Goal: Information Seeking & Learning: Learn about a topic

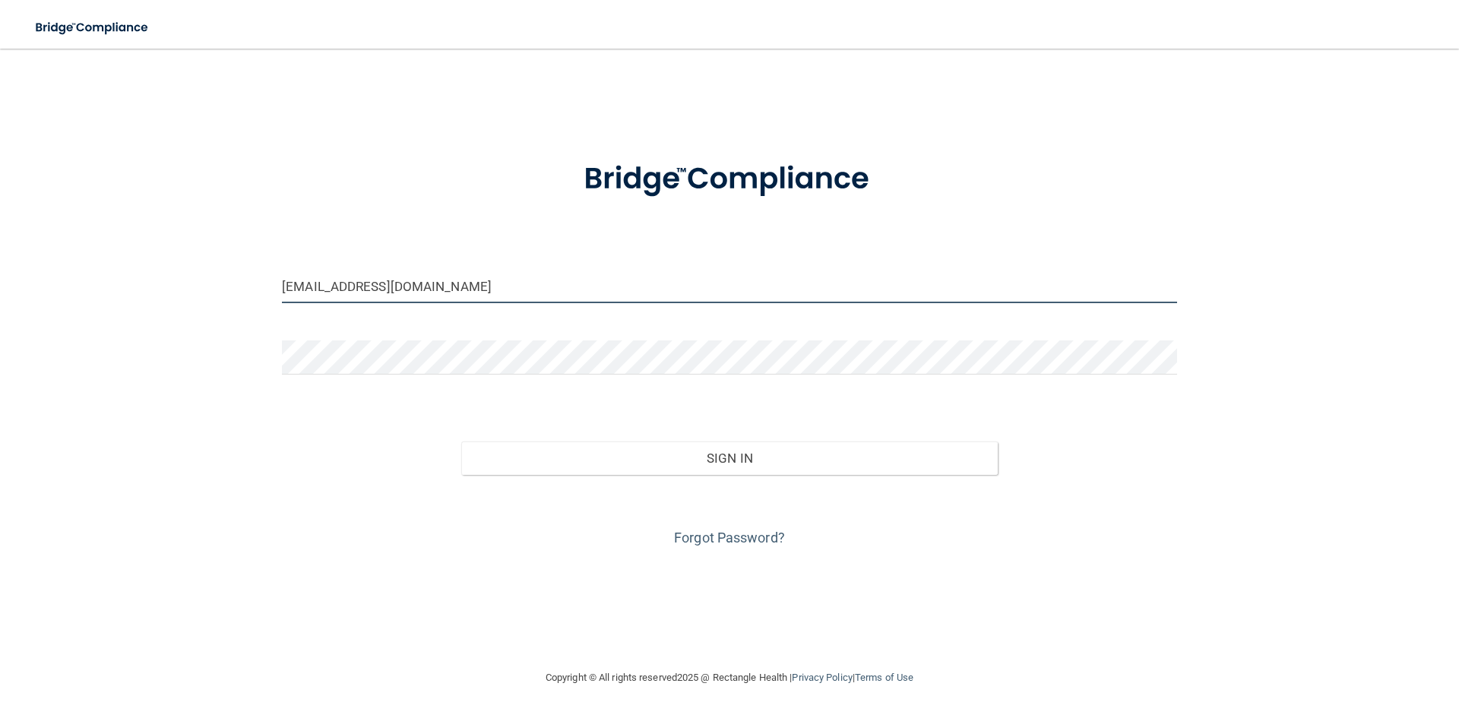
drag, startPoint x: 364, startPoint y: 294, endPoint x: 188, endPoint y: 272, distance: 176.9
click at [188, 283] on div "[EMAIL_ADDRESS][DOMAIN_NAME] Invalid email/password. You don't have permission …" at bounding box center [729, 359] width 1398 height 590
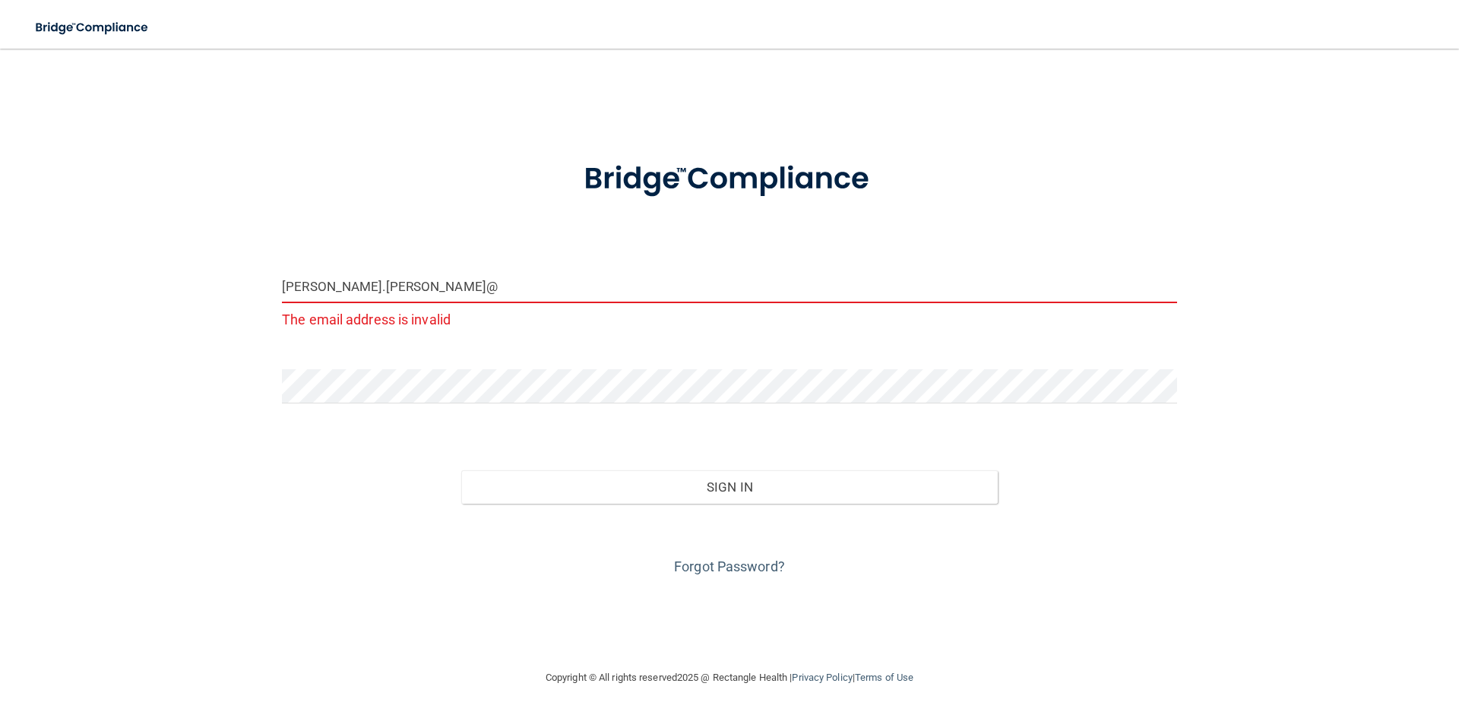
type input "[PERSON_NAME][EMAIL_ADDRESS][PERSON_NAME][DOMAIN_NAME]"
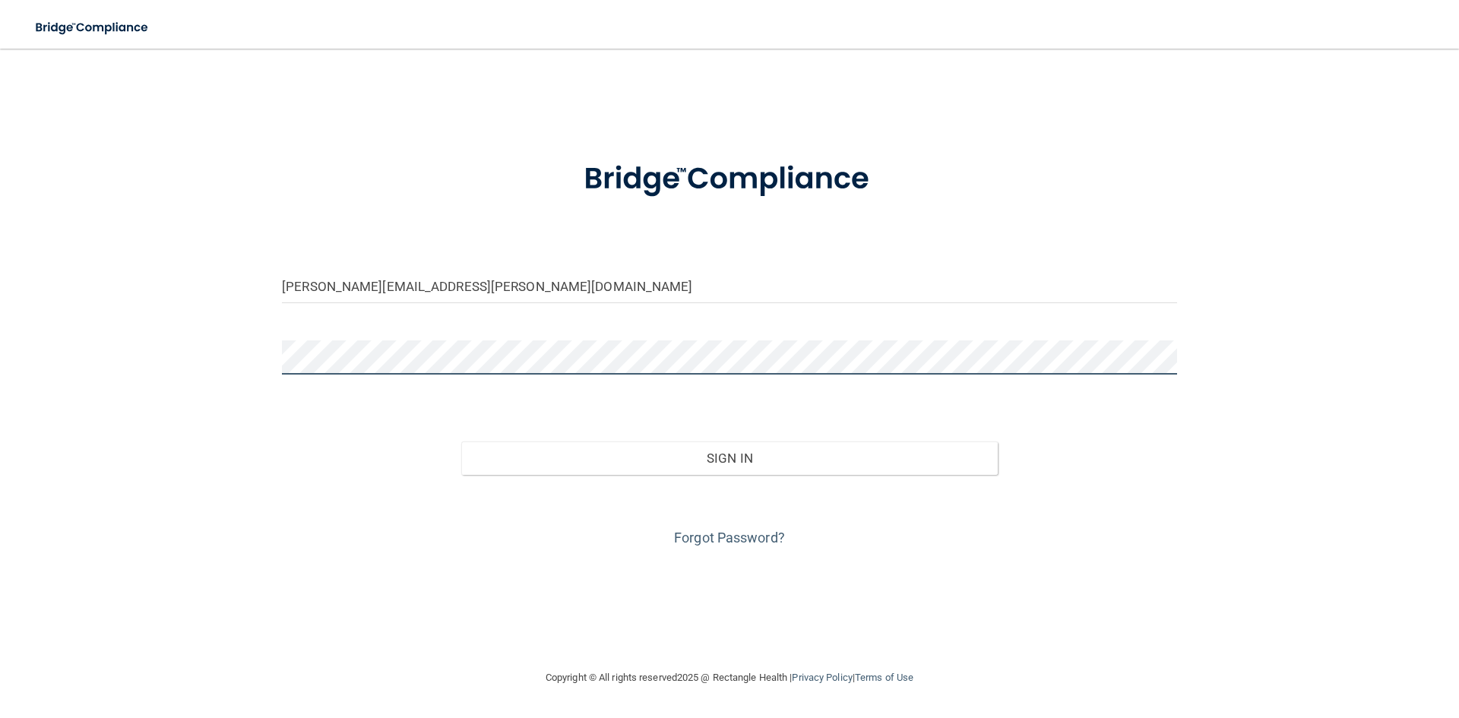
click at [168, 359] on div "[PERSON_NAME][EMAIL_ADDRESS][PERSON_NAME][DOMAIN_NAME] Invalid email/password. …" at bounding box center [729, 359] width 1398 height 590
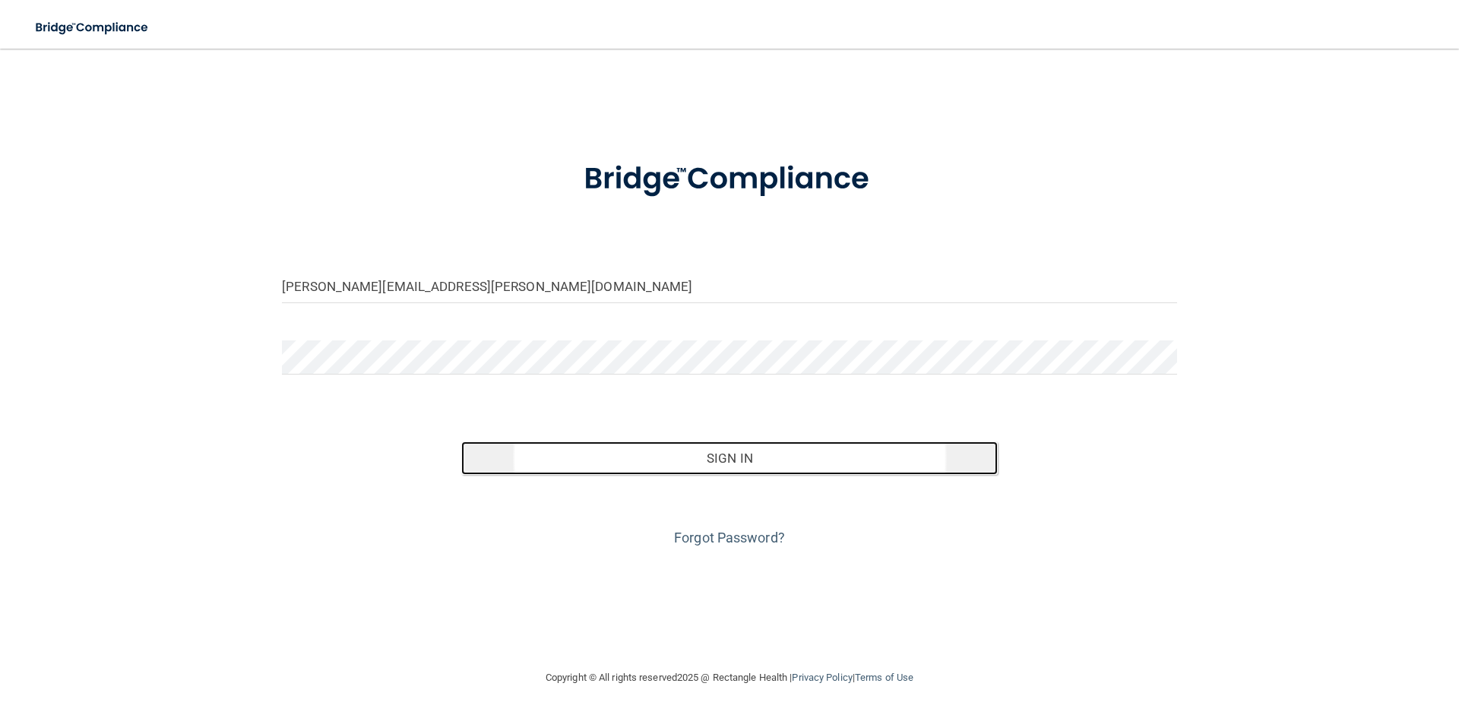
click at [749, 461] on button "Sign In" at bounding box center [729, 458] width 537 height 33
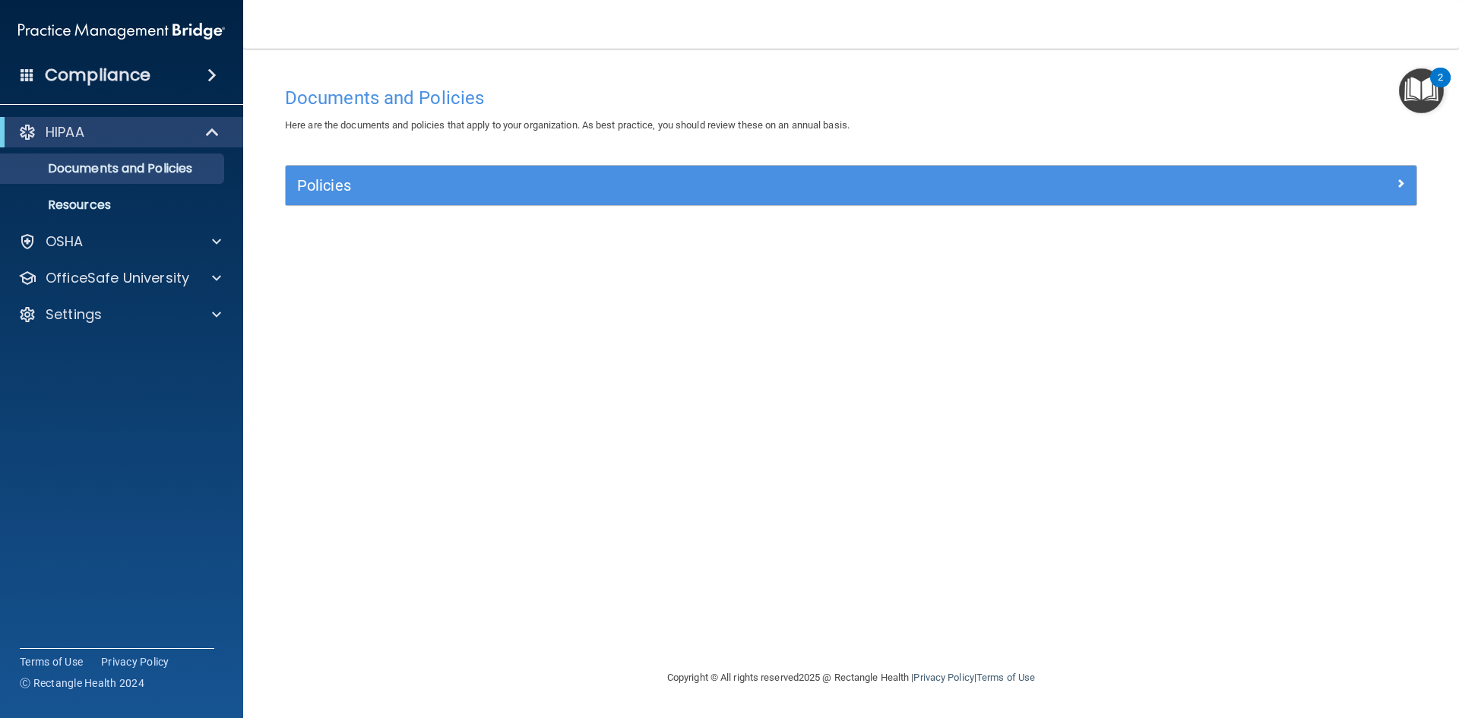
click at [1430, 82] on img "Open Resource Center, 2 new notifications" at bounding box center [1421, 90] width 45 height 45
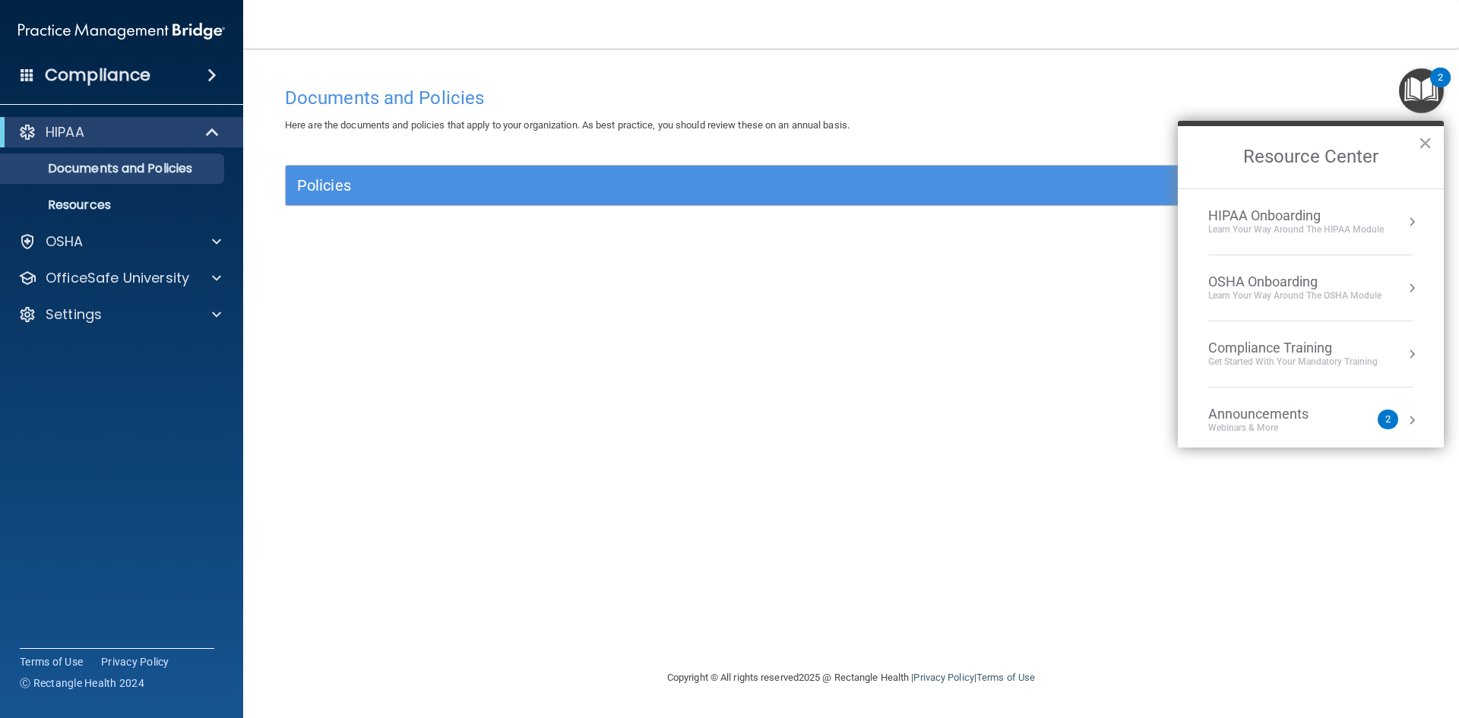
click at [964, 378] on div "Documents and Policies Here are the documents and policies that apply to your o…" at bounding box center [851, 374] width 1155 height 590
click at [135, 233] on div "OSHA" at bounding box center [101, 242] width 188 height 18
click at [121, 278] on p "Safety Data Sheets" at bounding box center [113, 278] width 207 height 15
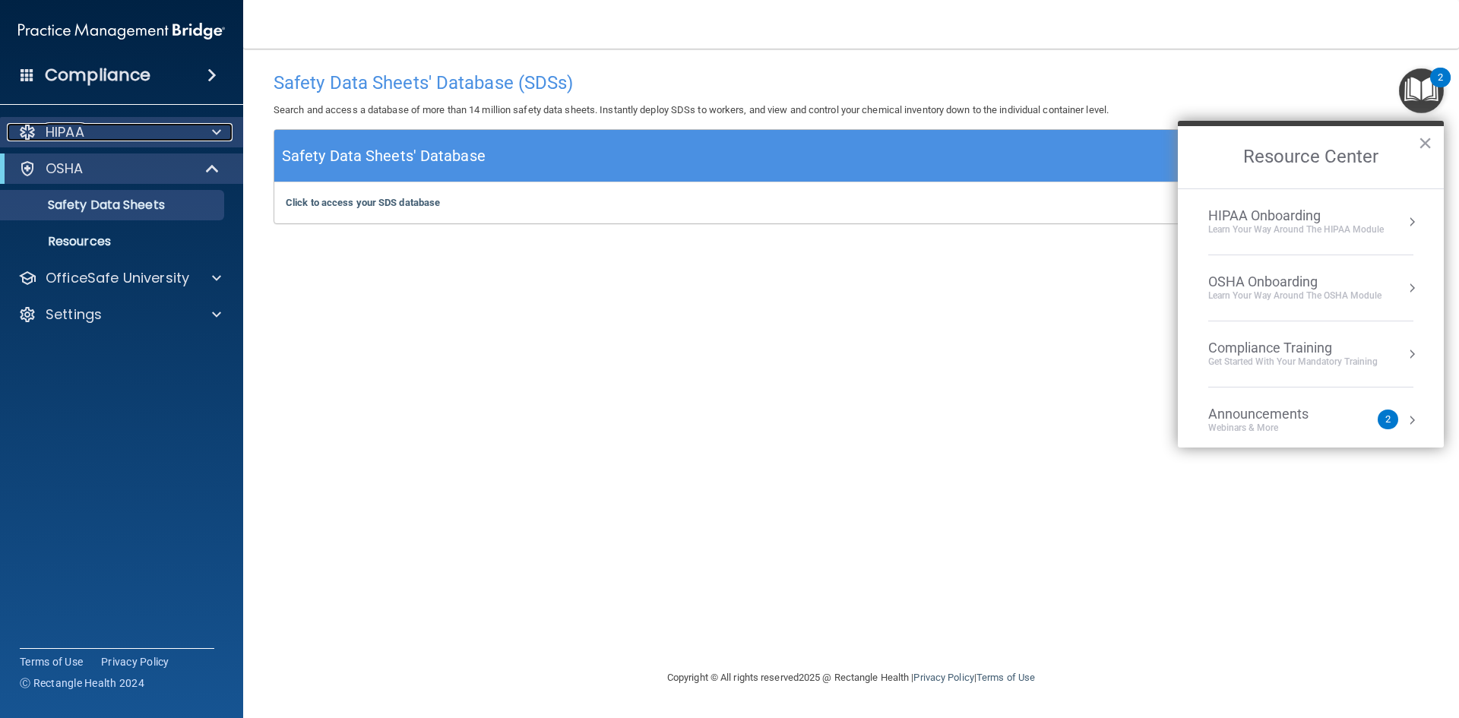
click at [213, 134] on span at bounding box center [216, 132] width 9 height 18
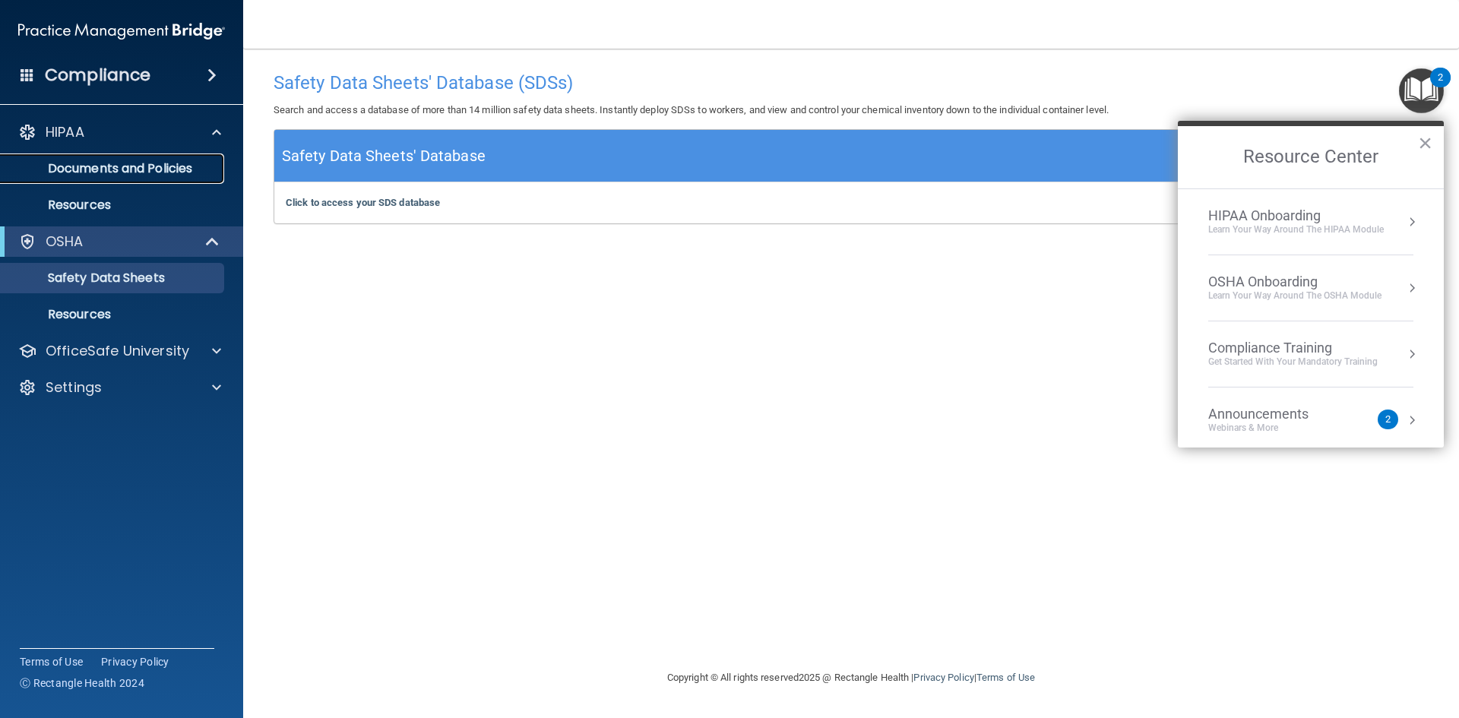
click at [181, 169] on p "Documents and Policies" at bounding box center [113, 168] width 207 height 15
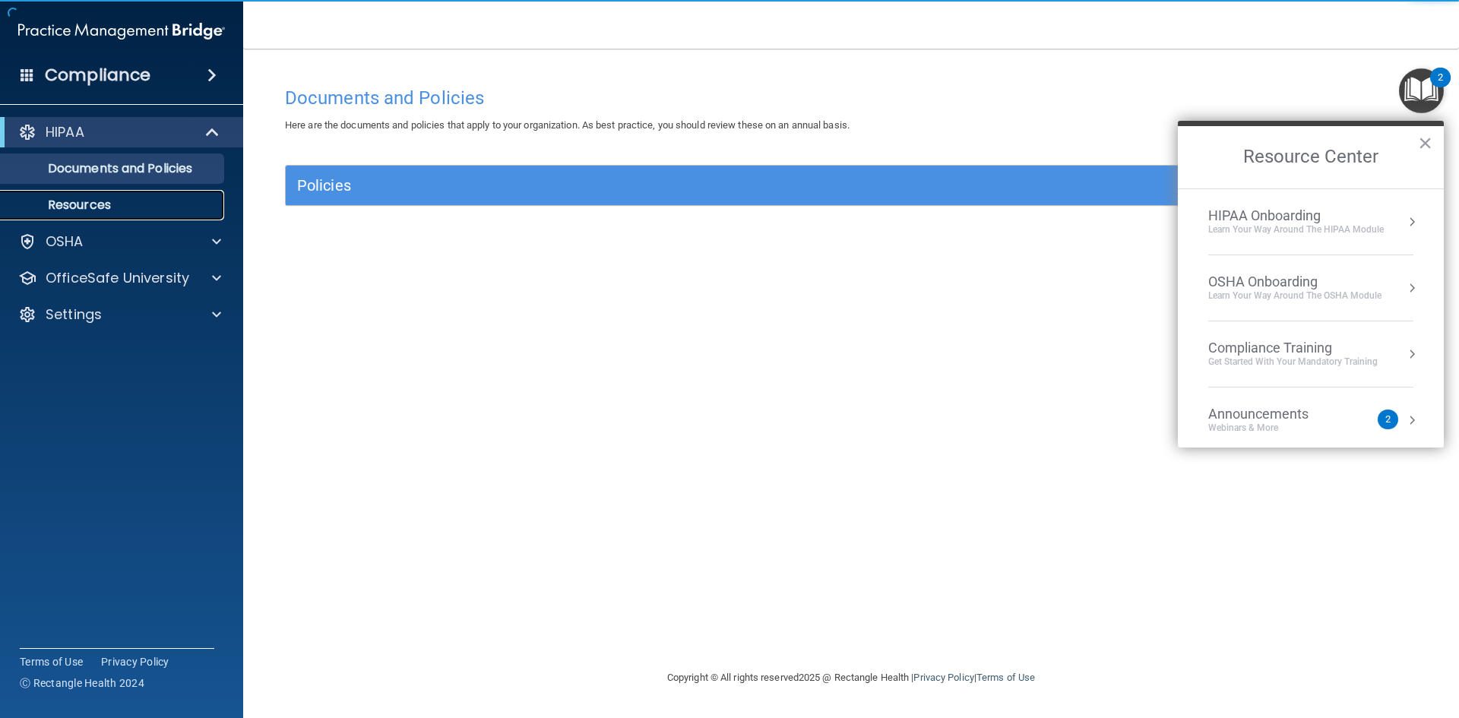
click at [144, 211] on p "Resources" at bounding box center [113, 205] width 207 height 15
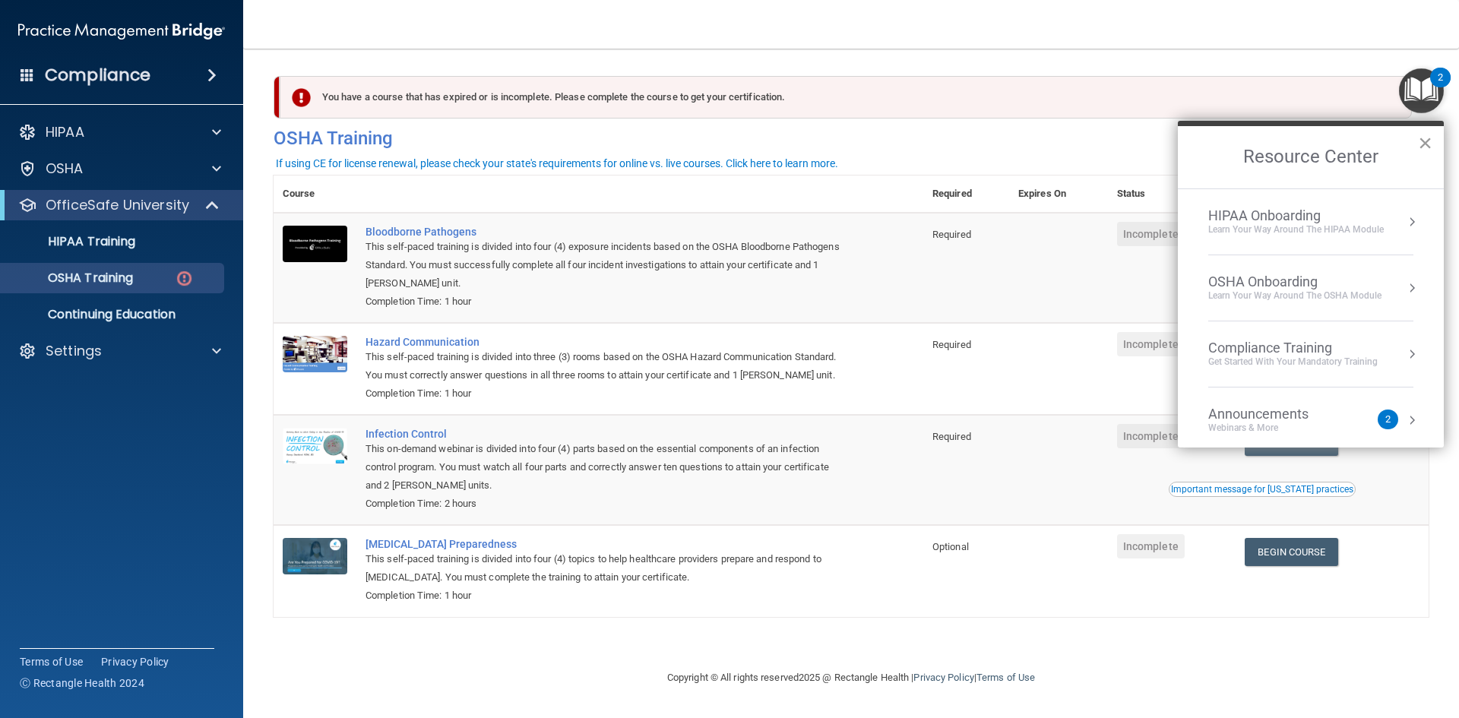
click at [1428, 148] on button "×" at bounding box center [1425, 143] width 14 height 24
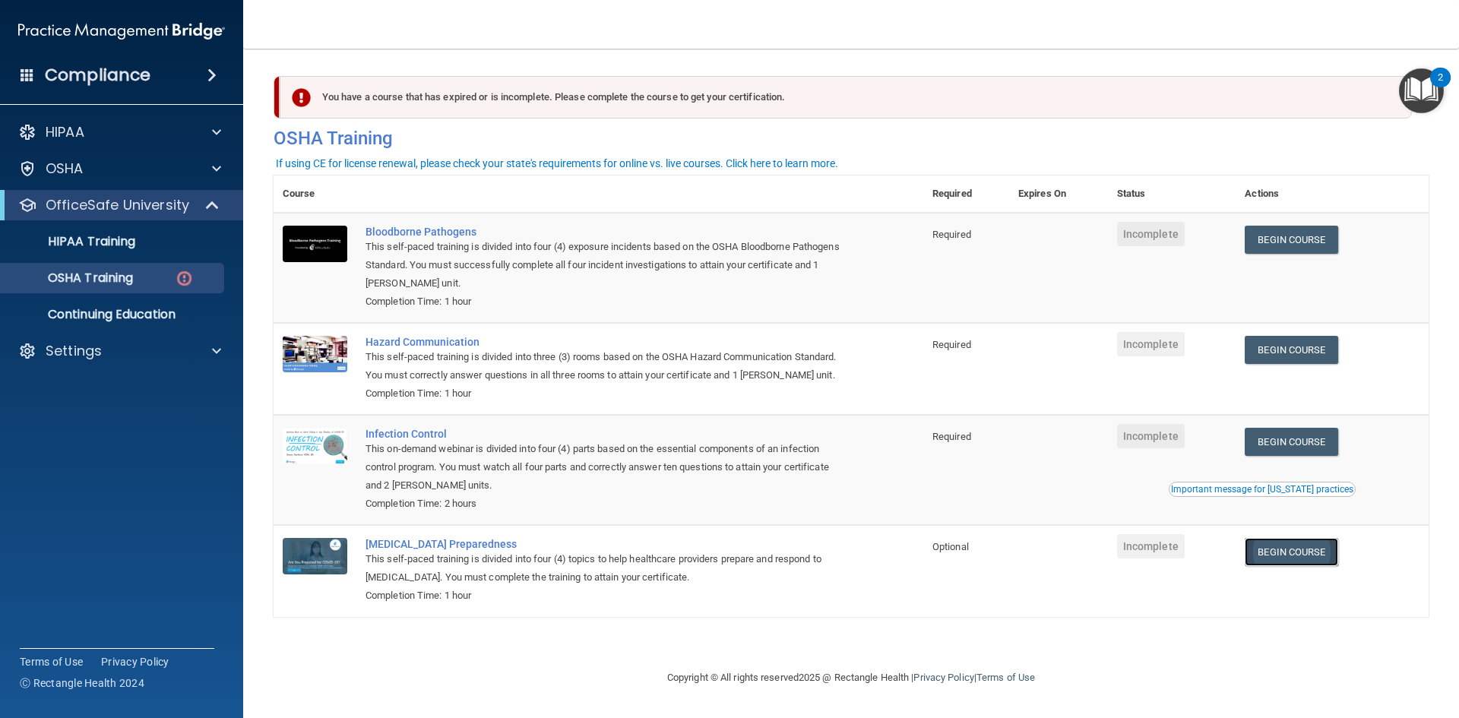
click at [1308, 555] on link "Begin Course" at bounding box center [1291, 552] width 93 height 28
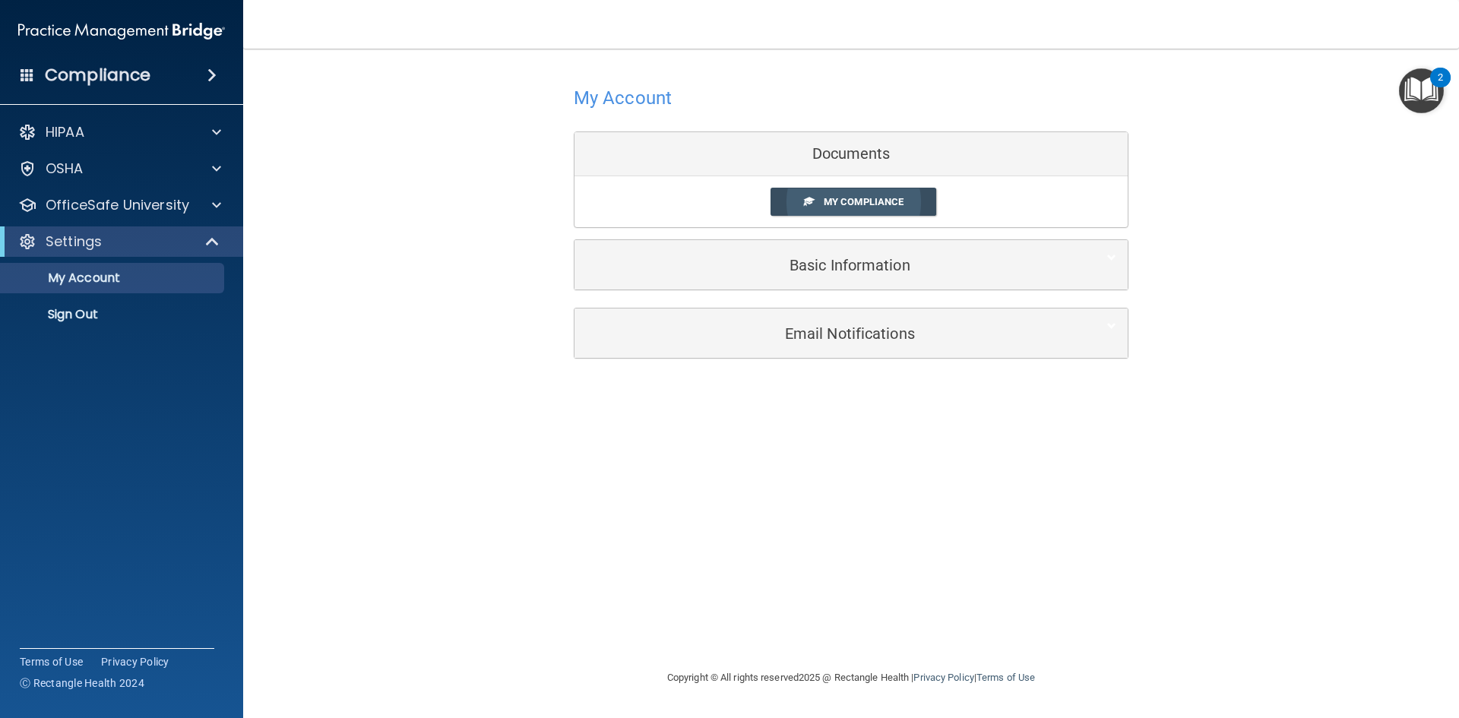
click at [859, 193] on link "My Compliance" at bounding box center [854, 202] width 166 height 28
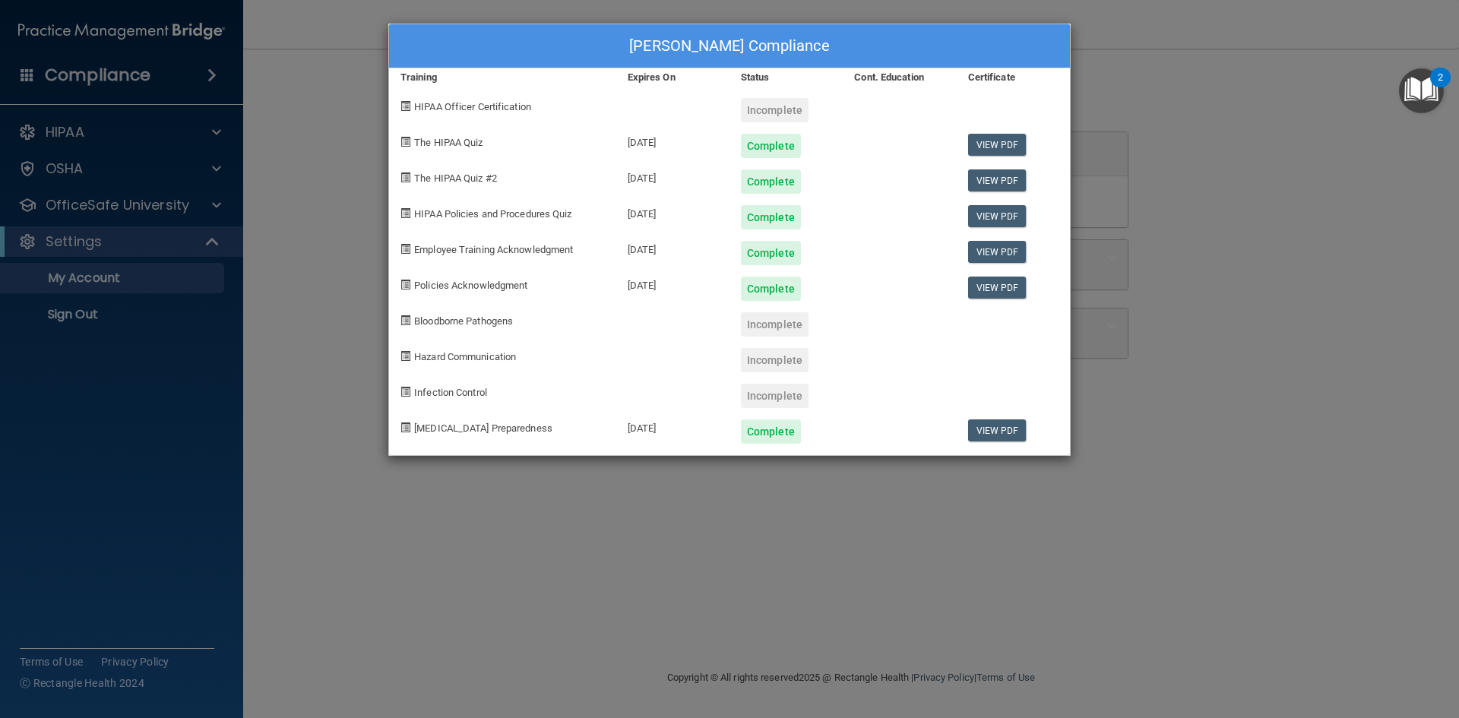
click at [920, 52] on div "Veronica Pataki's Compliance" at bounding box center [729, 46] width 681 height 44
click at [367, 514] on div "Veronica Pataki's Compliance Training Expires On Status Cont. Education Certifi…" at bounding box center [729, 359] width 1459 height 718
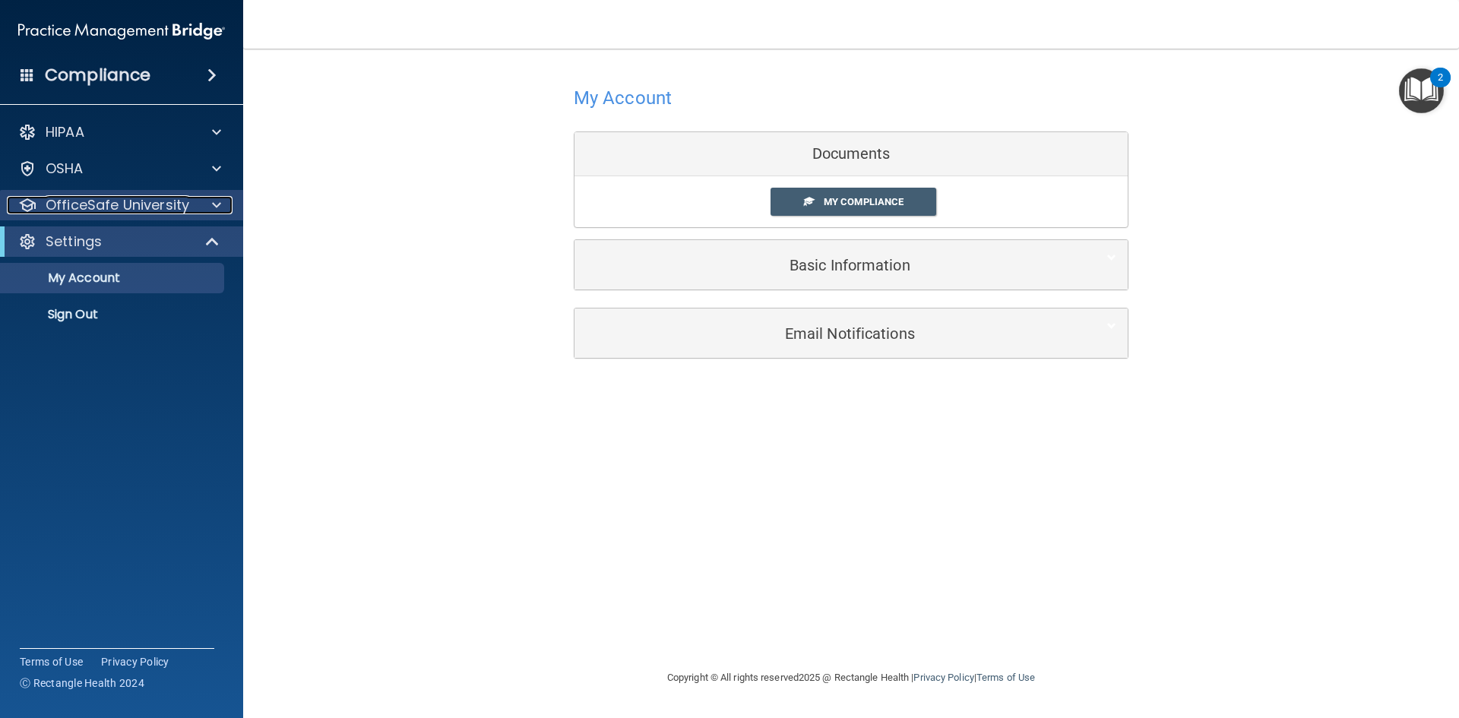
click at [209, 201] on div at bounding box center [214, 205] width 38 height 18
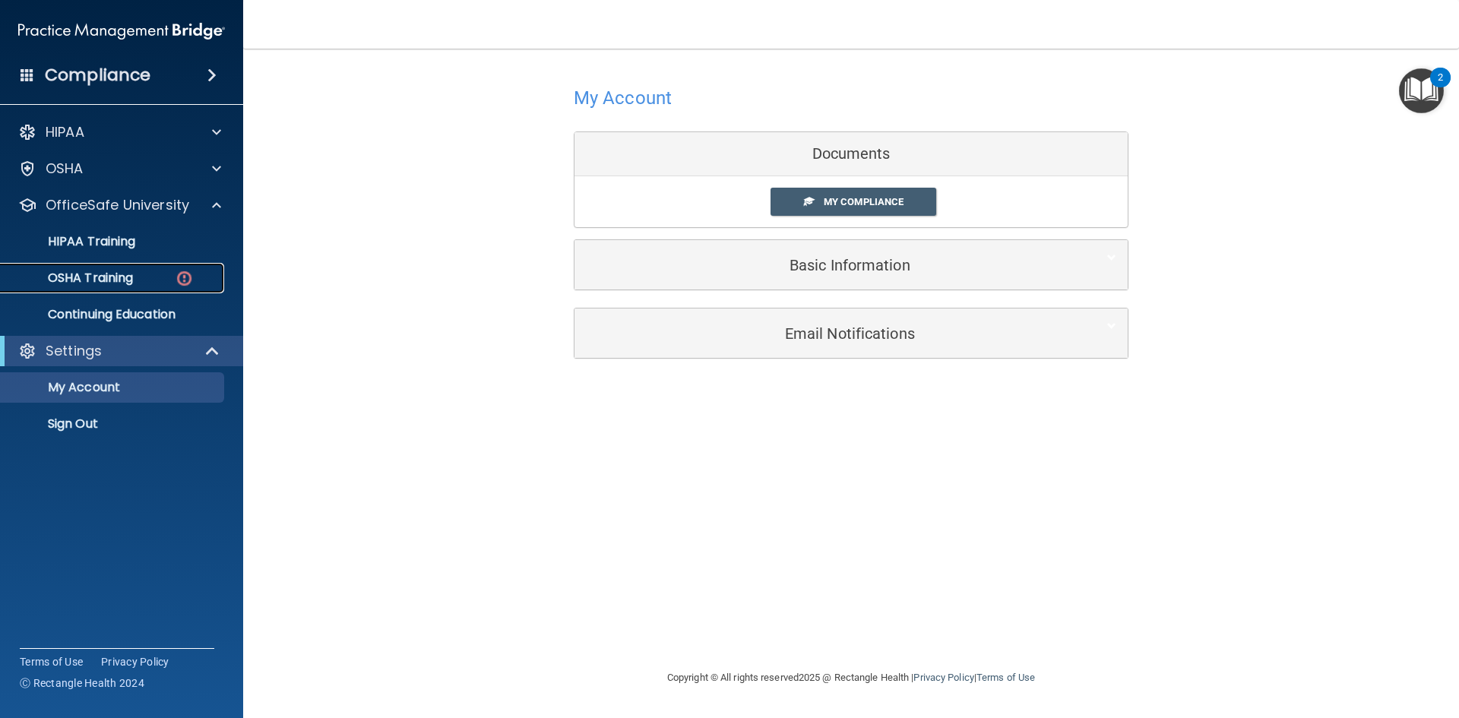
click at [132, 282] on p "OSHA Training" at bounding box center [71, 278] width 123 height 15
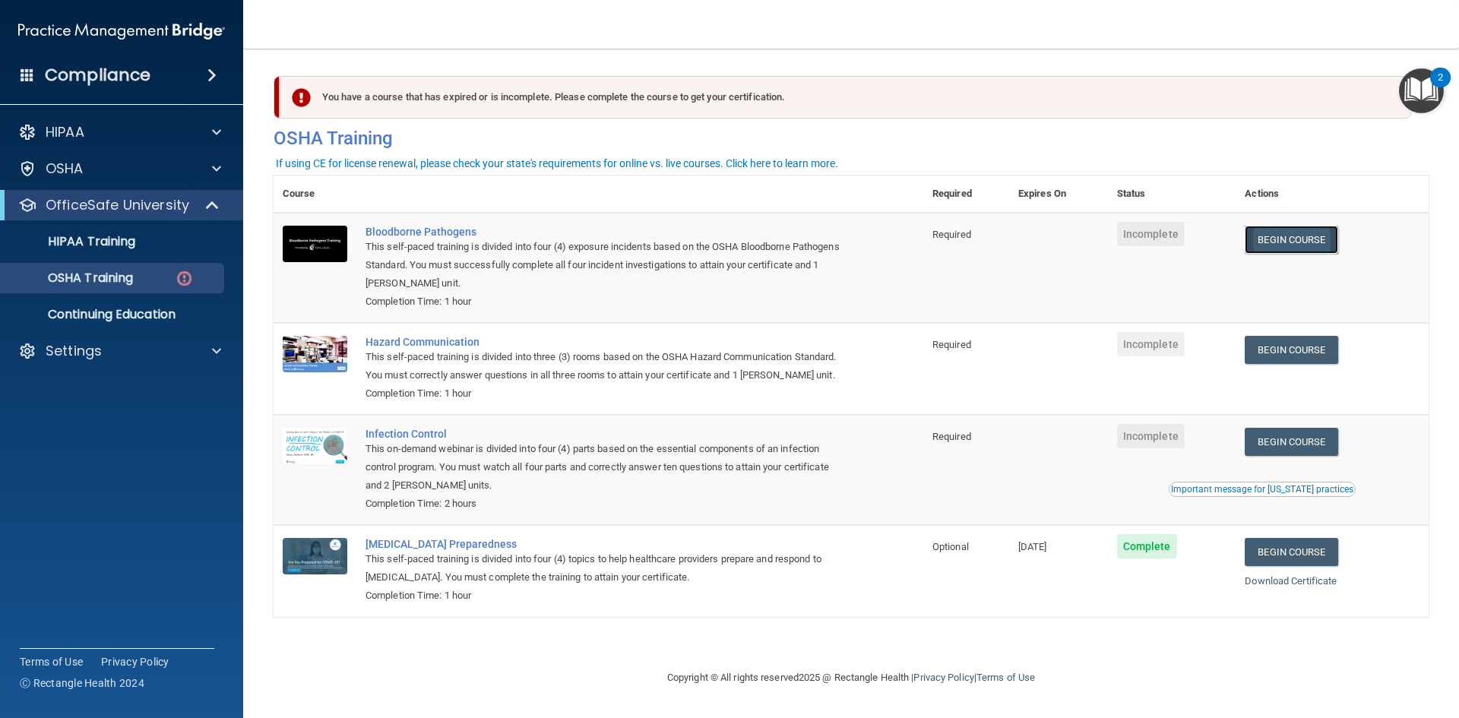
click at [1288, 243] on link "Begin Course" at bounding box center [1291, 240] width 93 height 28
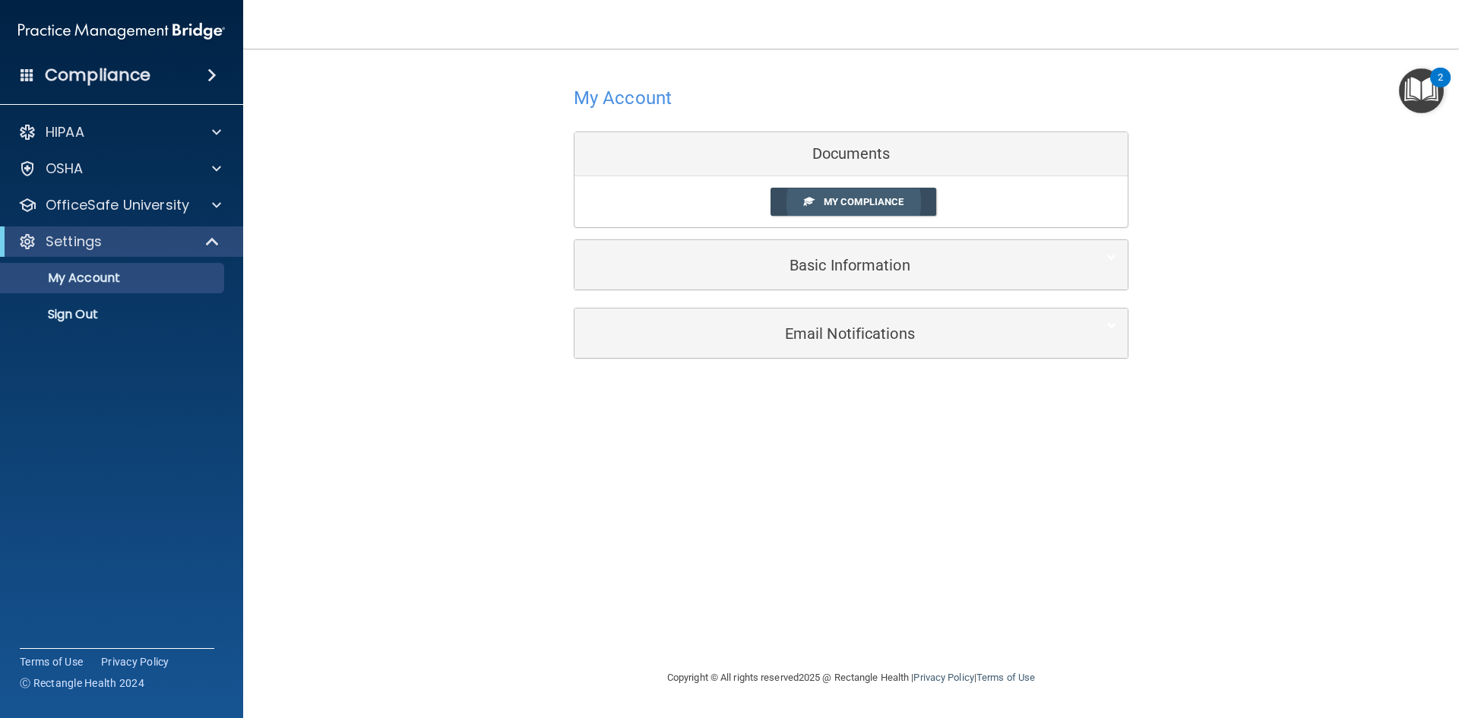
click at [869, 204] on span "My Compliance" at bounding box center [864, 201] width 80 height 11
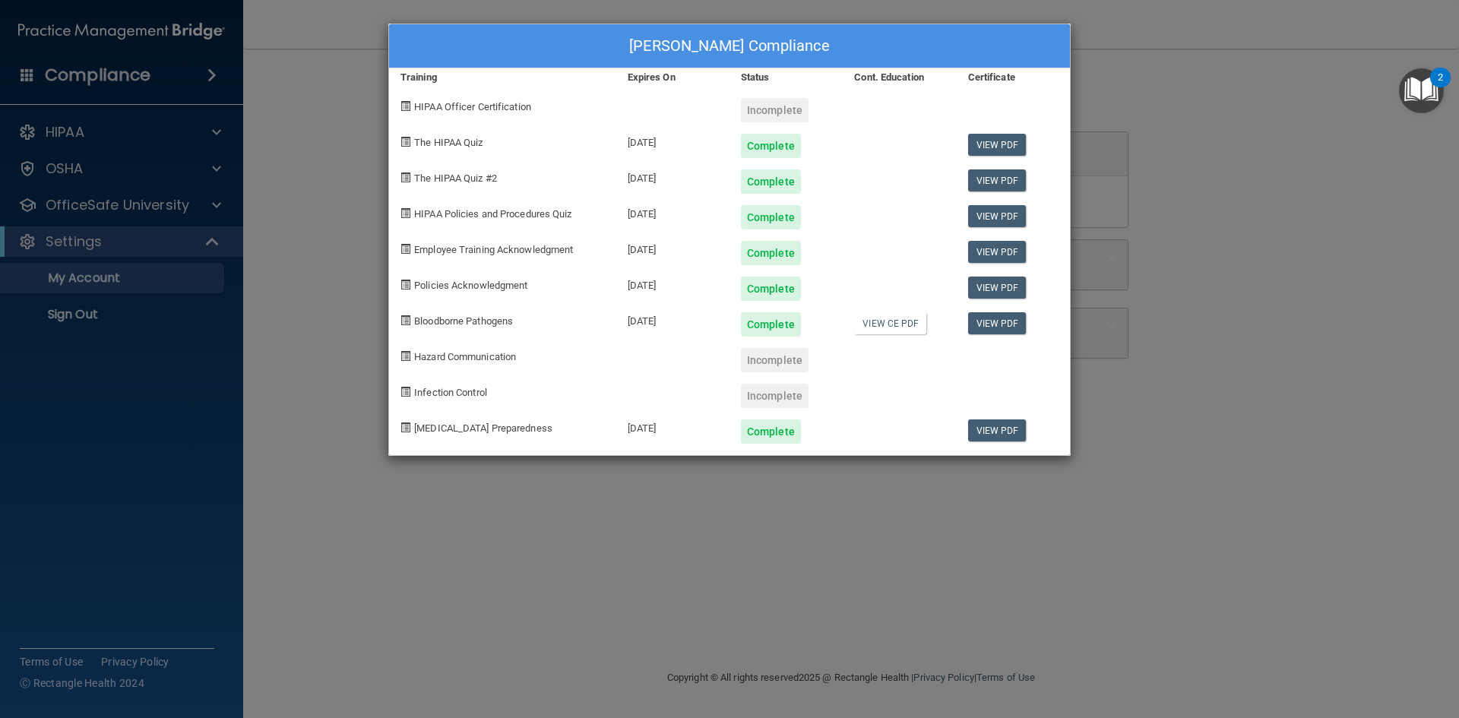
click at [334, 501] on div "Veronica Pataki's Compliance Training Expires On Status Cont. Education Certifi…" at bounding box center [729, 359] width 1459 height 718
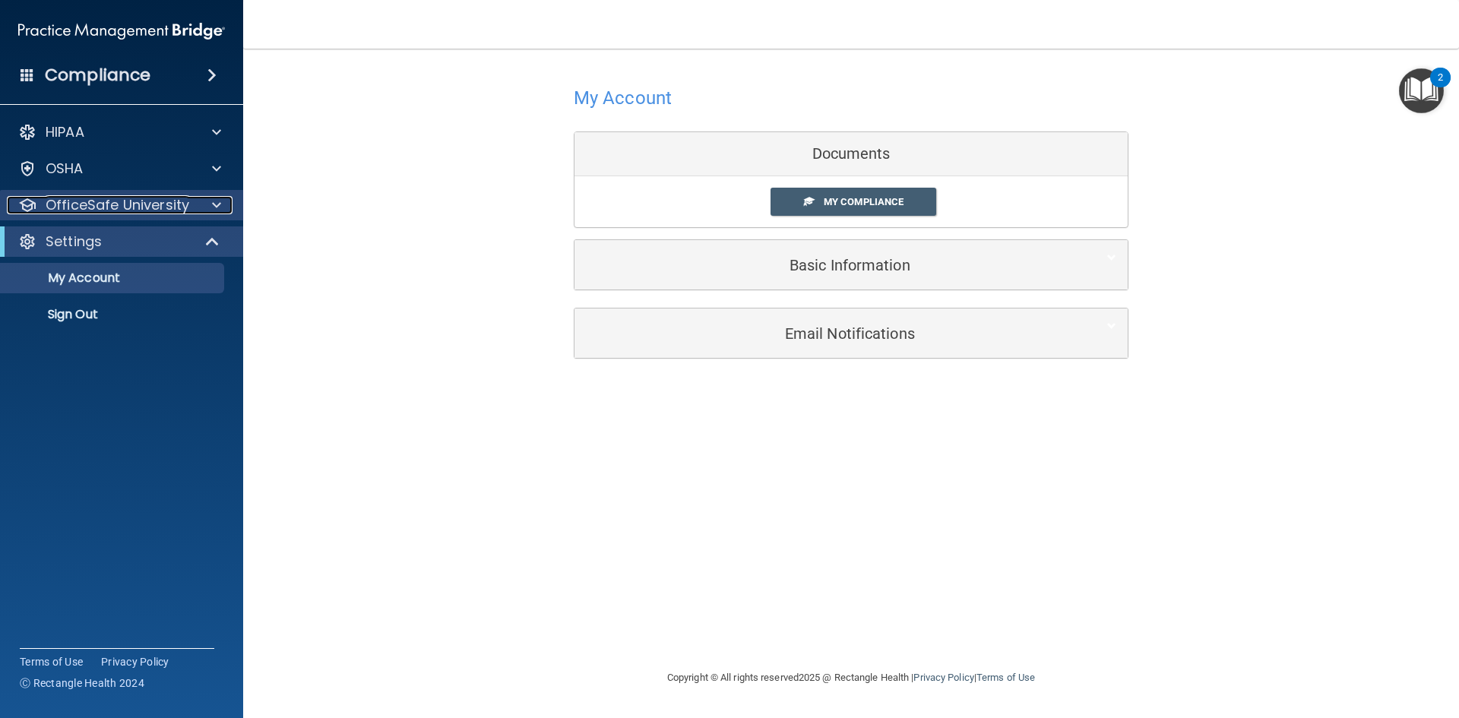
click at [204, 204] on div at bounding box center [214, 205] width 38 height 18
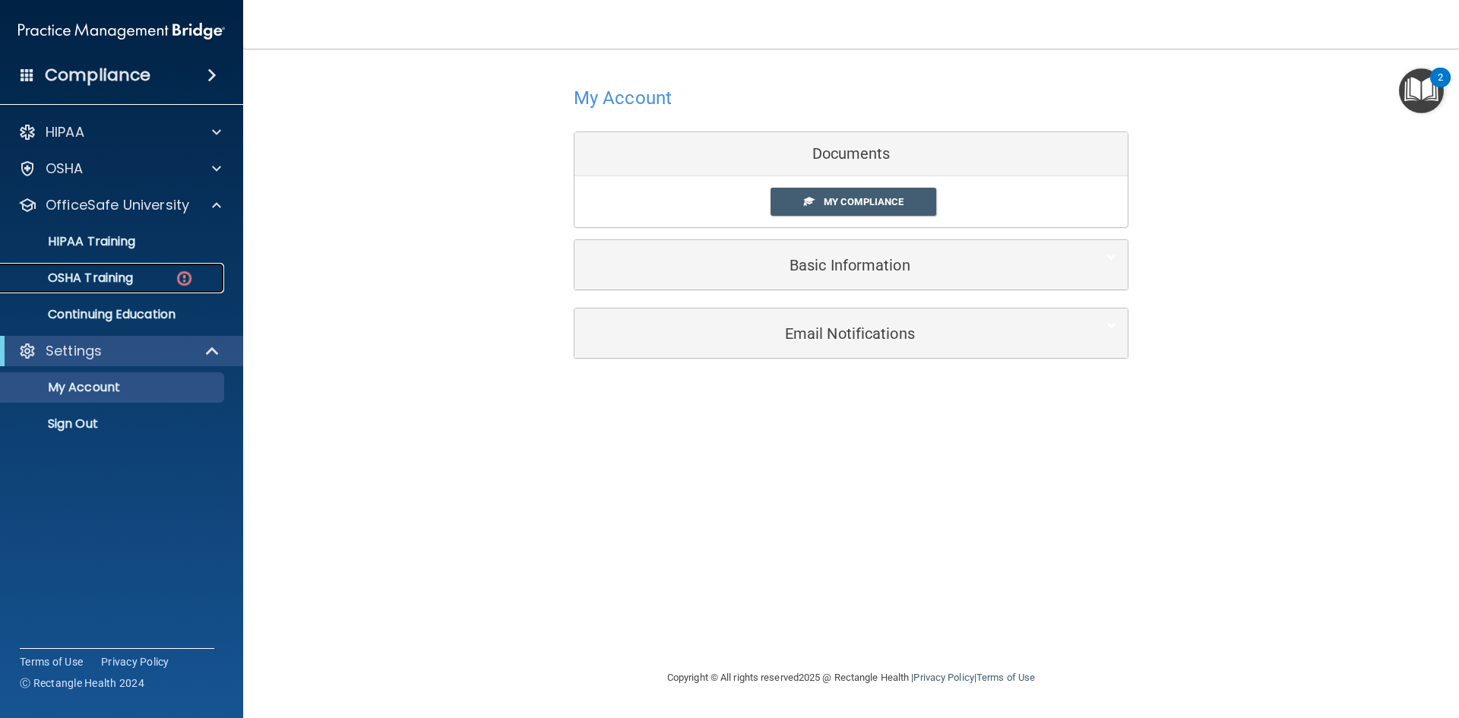
click at [163, 282] on div "OSHA Training" at bounding box center [113, 278] width 207 height 15
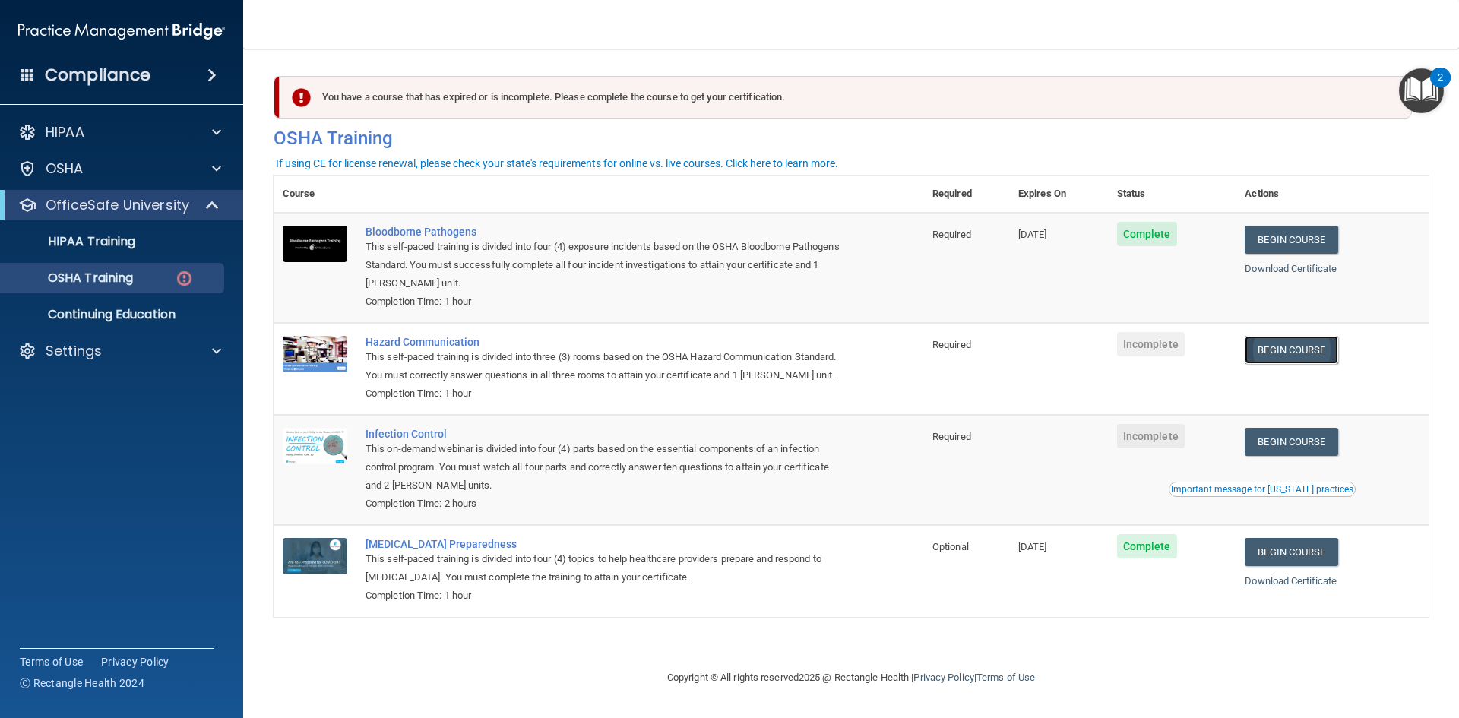
click at [1300, 350] on link "Begin Course" at bounding box center [1291, 350] width 93 height 28
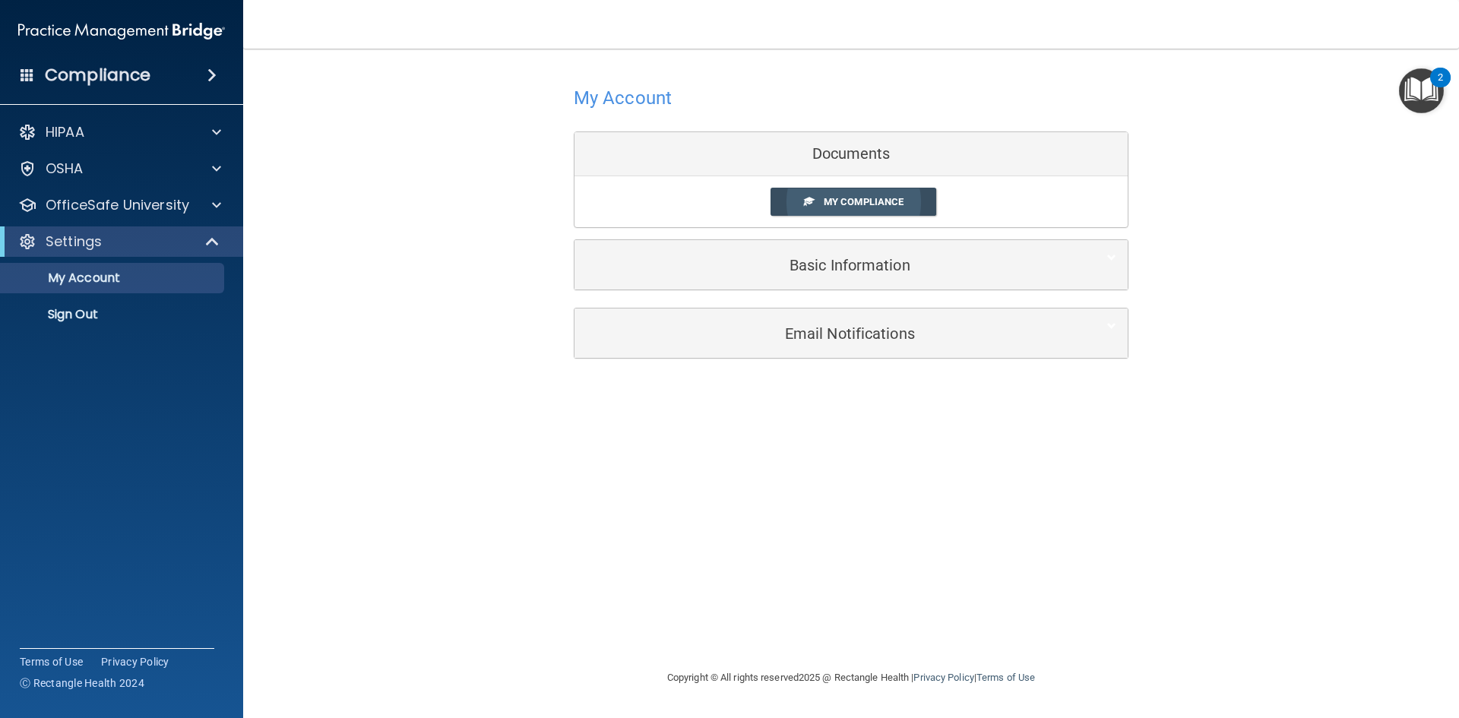
click at [863, 202] on span "My Compliance" at bounding box center [864, 201] width 80 height 11
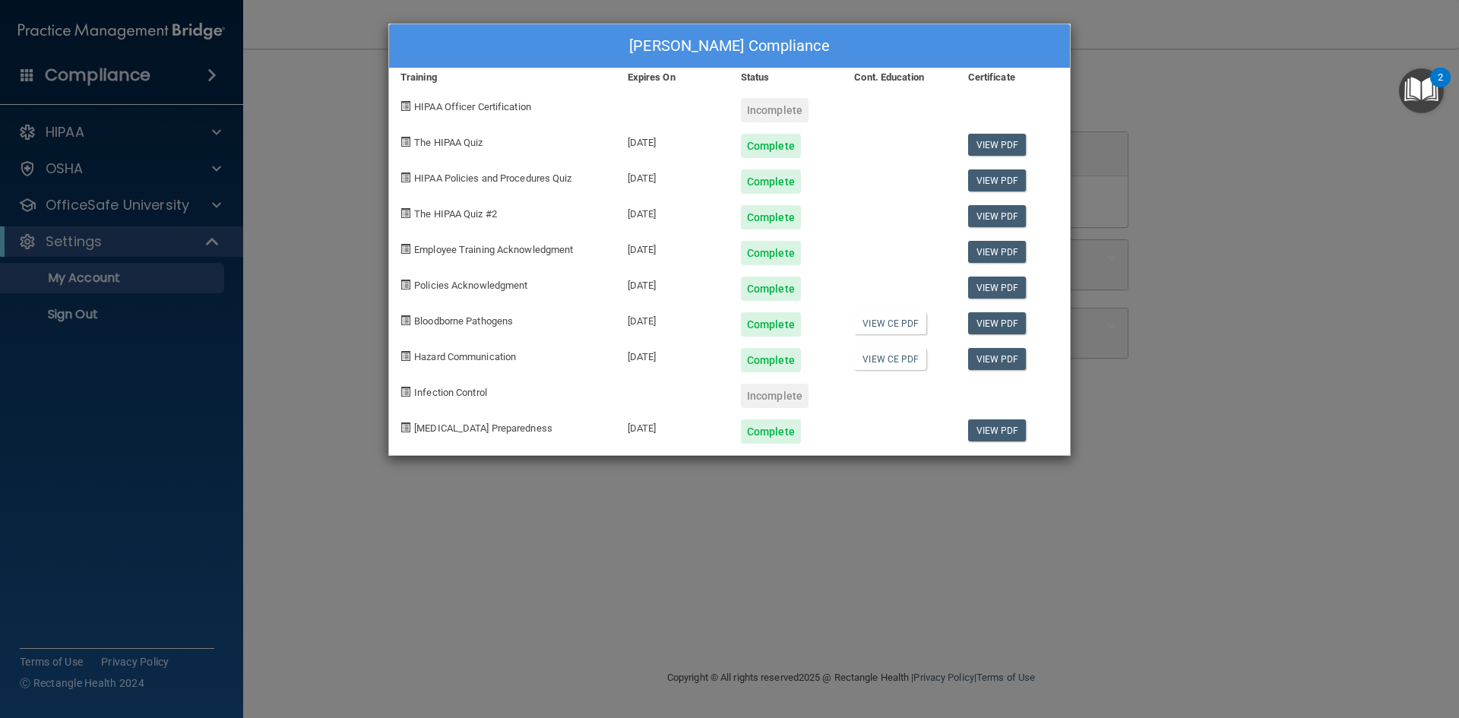
click at [305, 445] on div "[PERSON_NAME] Compliance Training Expires On Status Cont. Education Certificate…" at bounding box center [729, 359] width 1459 height 718
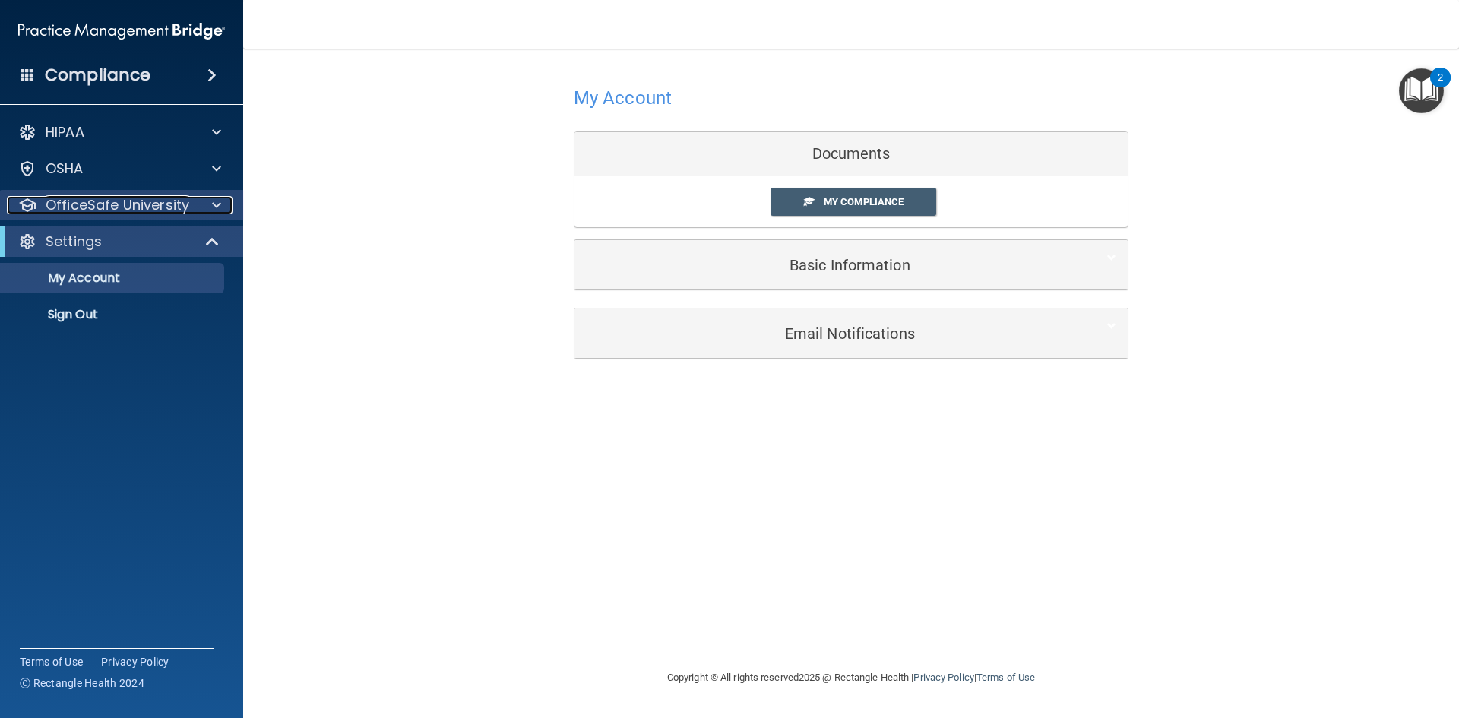
click at [215, 207] on span at bounding box center [216, 205] width 9 height 18
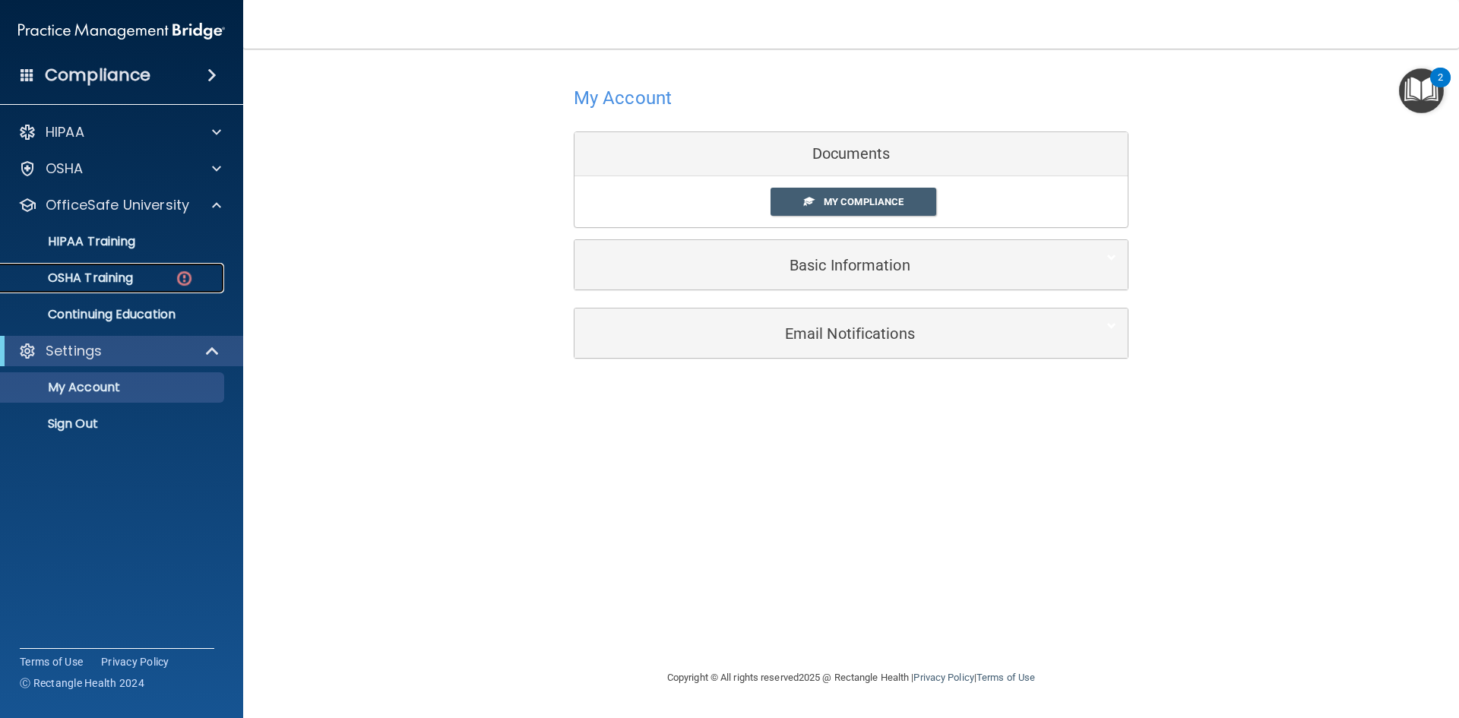
click at [162, 274] on div "OSHA Training" at bounding box center [113, 278] width 207 height 15
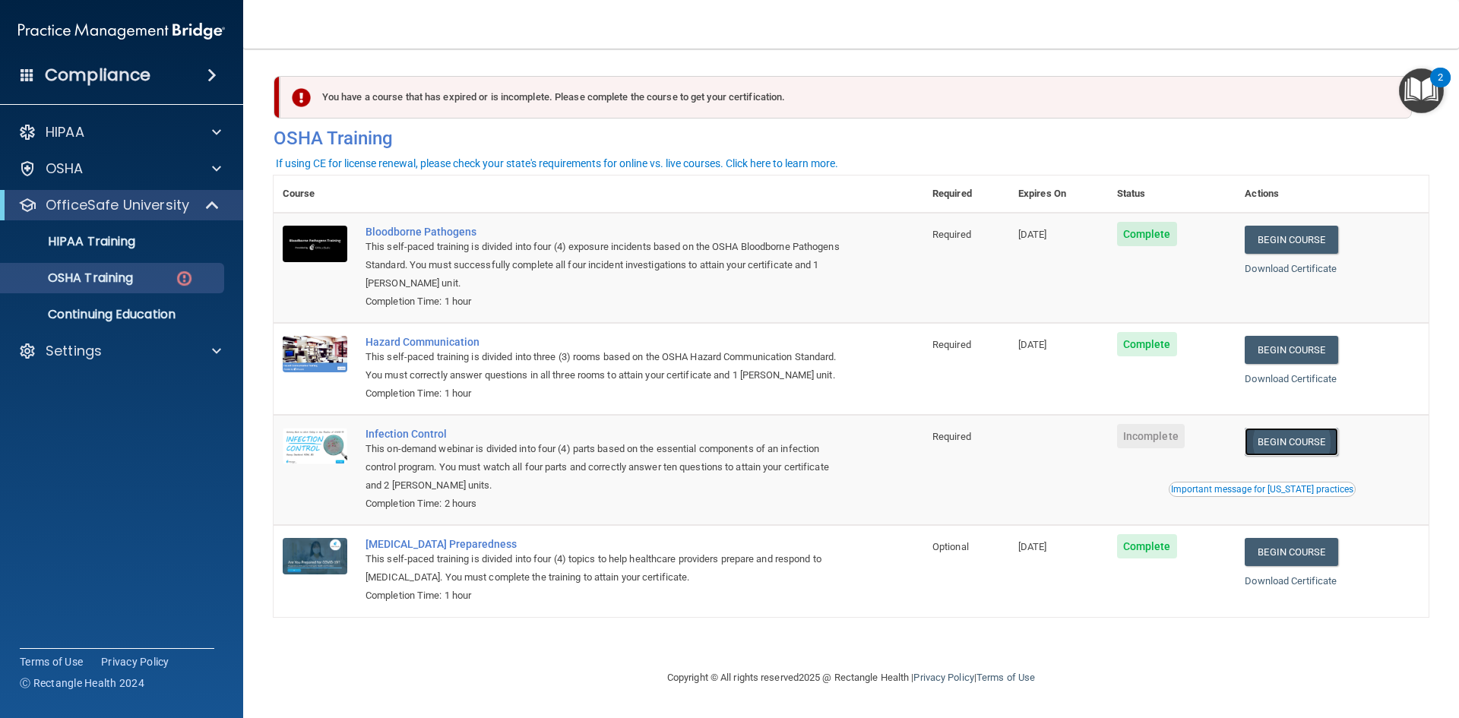
click at [1317, 439] on link "Begin Course" at bounding box center [1291, 442] width 93 height 28
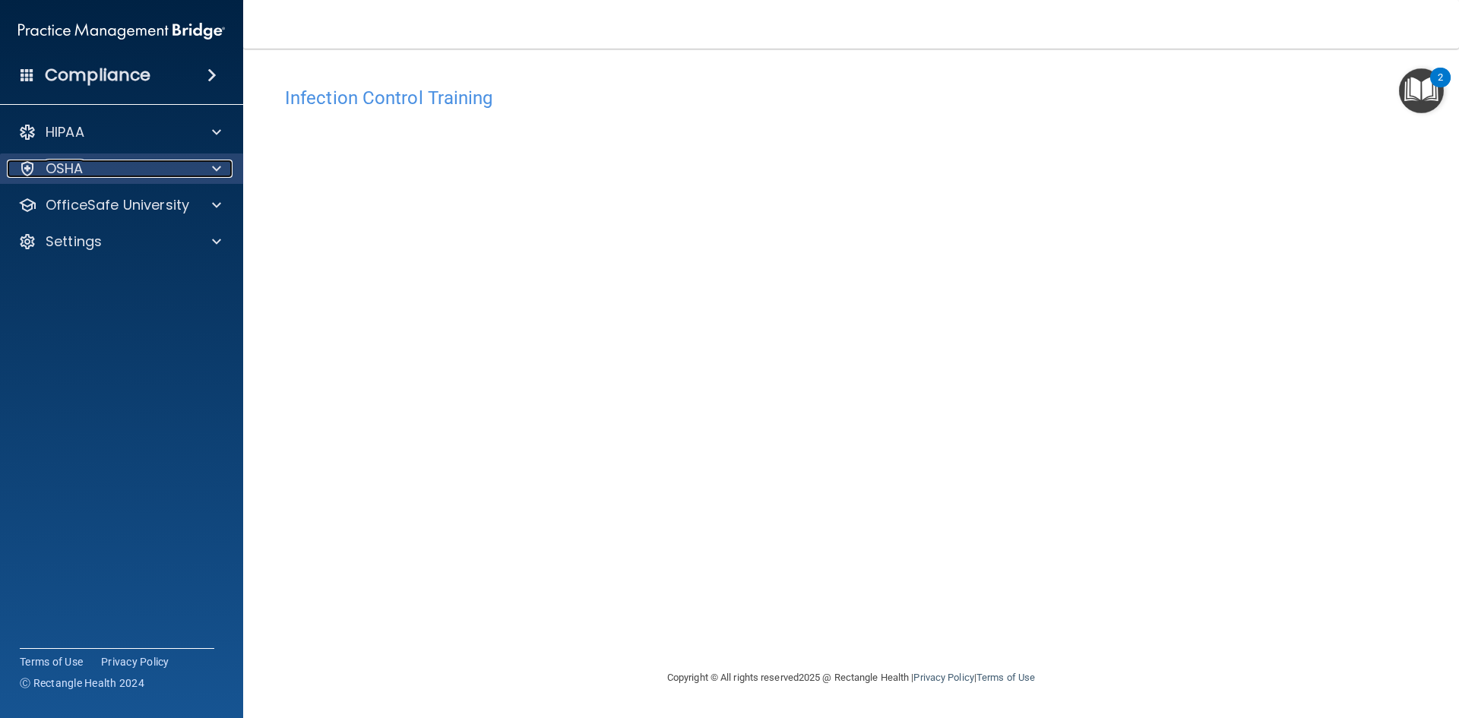
click at [144, 169] on div "OSHA" at bounding box center [101, 169] width 188 height 18
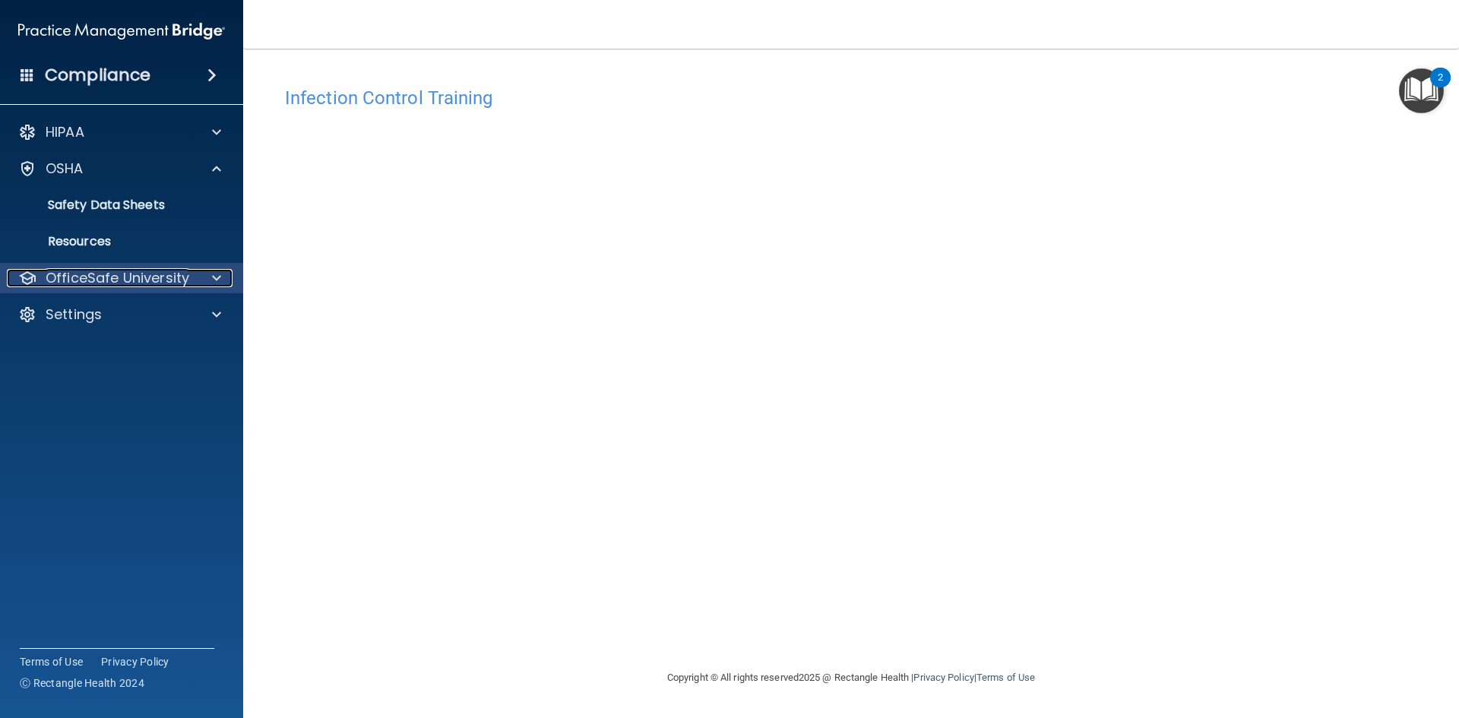
click at [176, 278] on p "OfficeSafe University" at bounding box center [118, 278] width 144 height 18
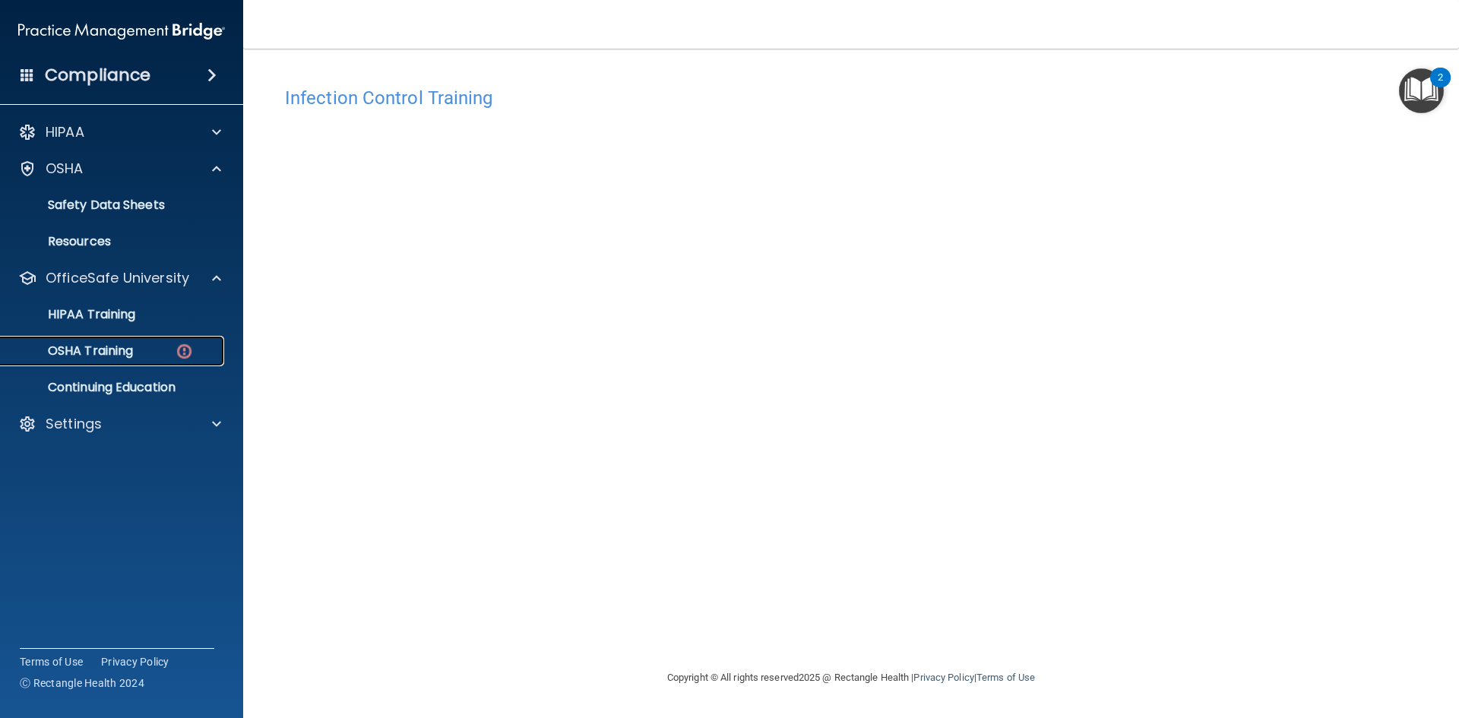
click at [148, 347] on div "OSHA Training" at bounding box center [113, 350] width 207 height 15
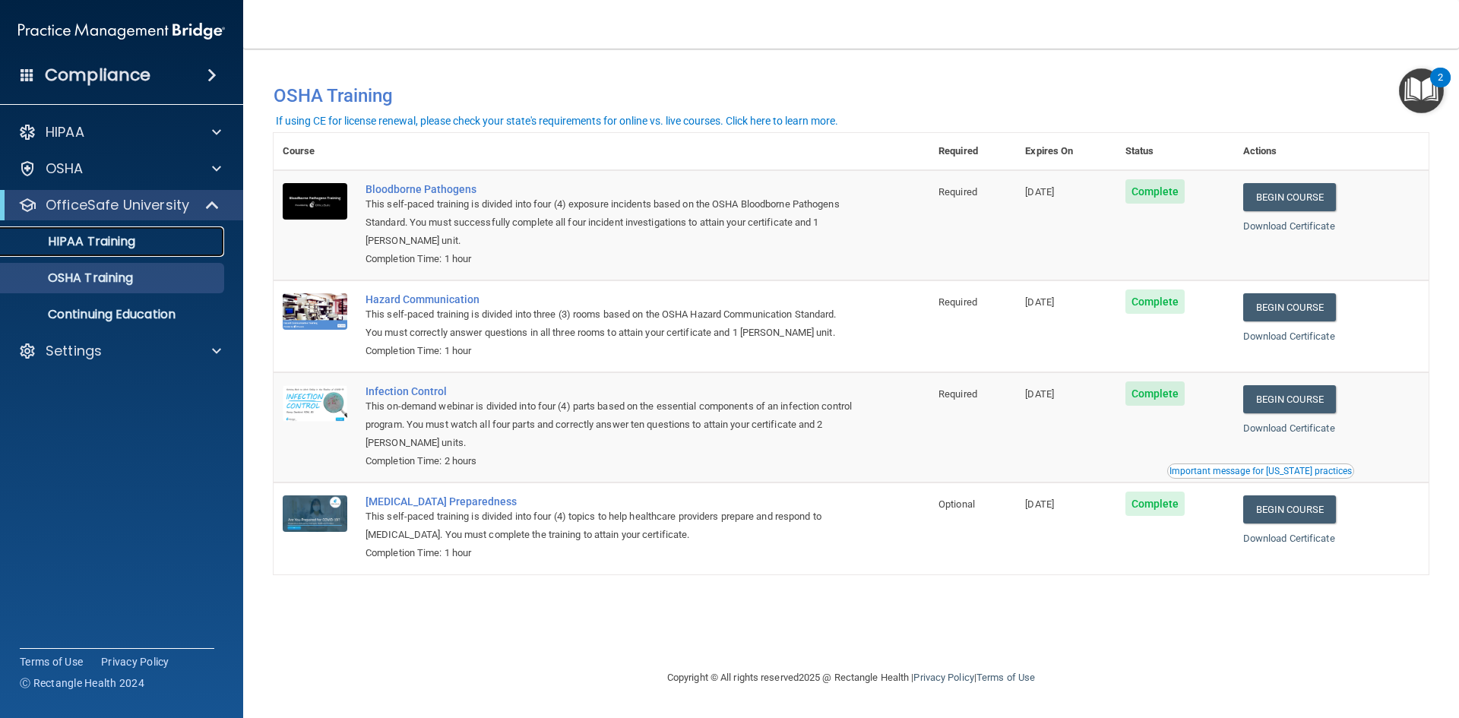
click at [163, 241] on div "HIPAA Training" at bounding box center [113, 241] width 207 height 15
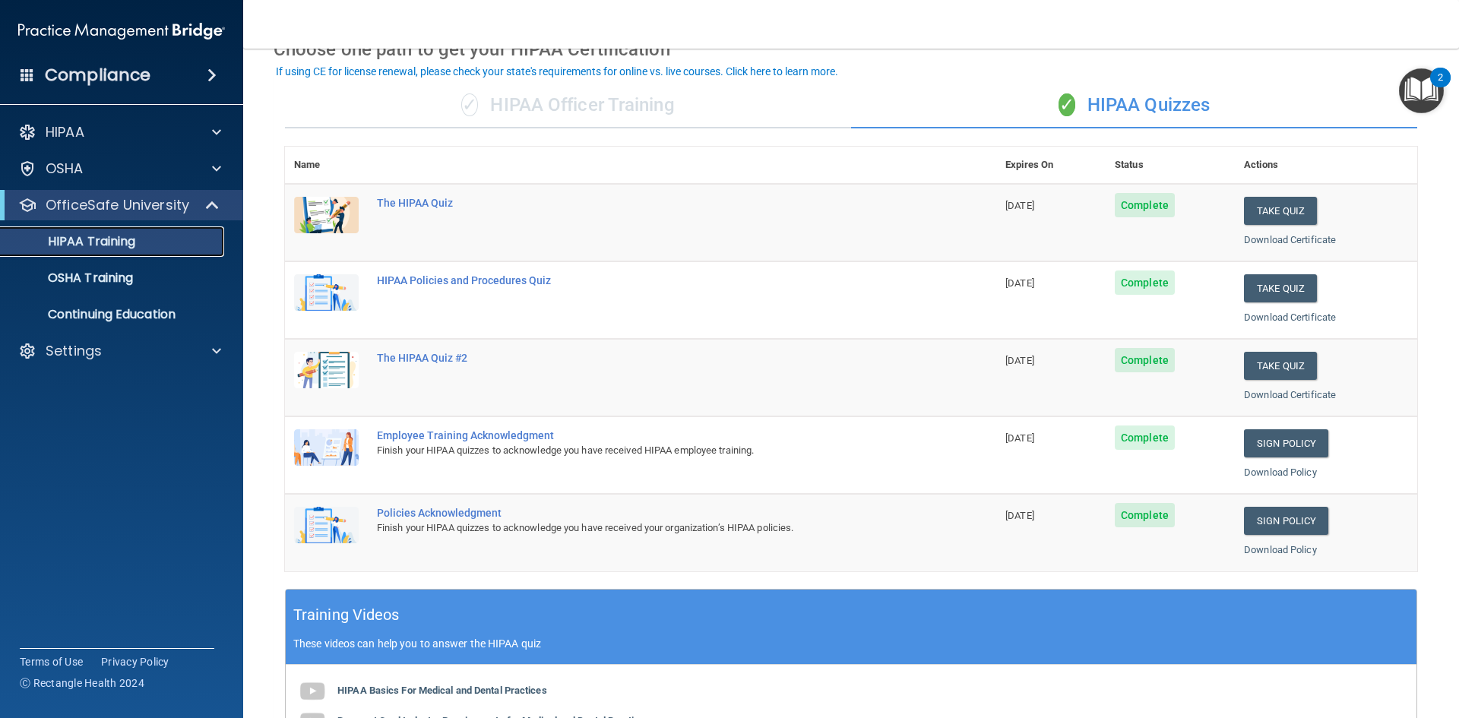
scroll to position [46, 0]
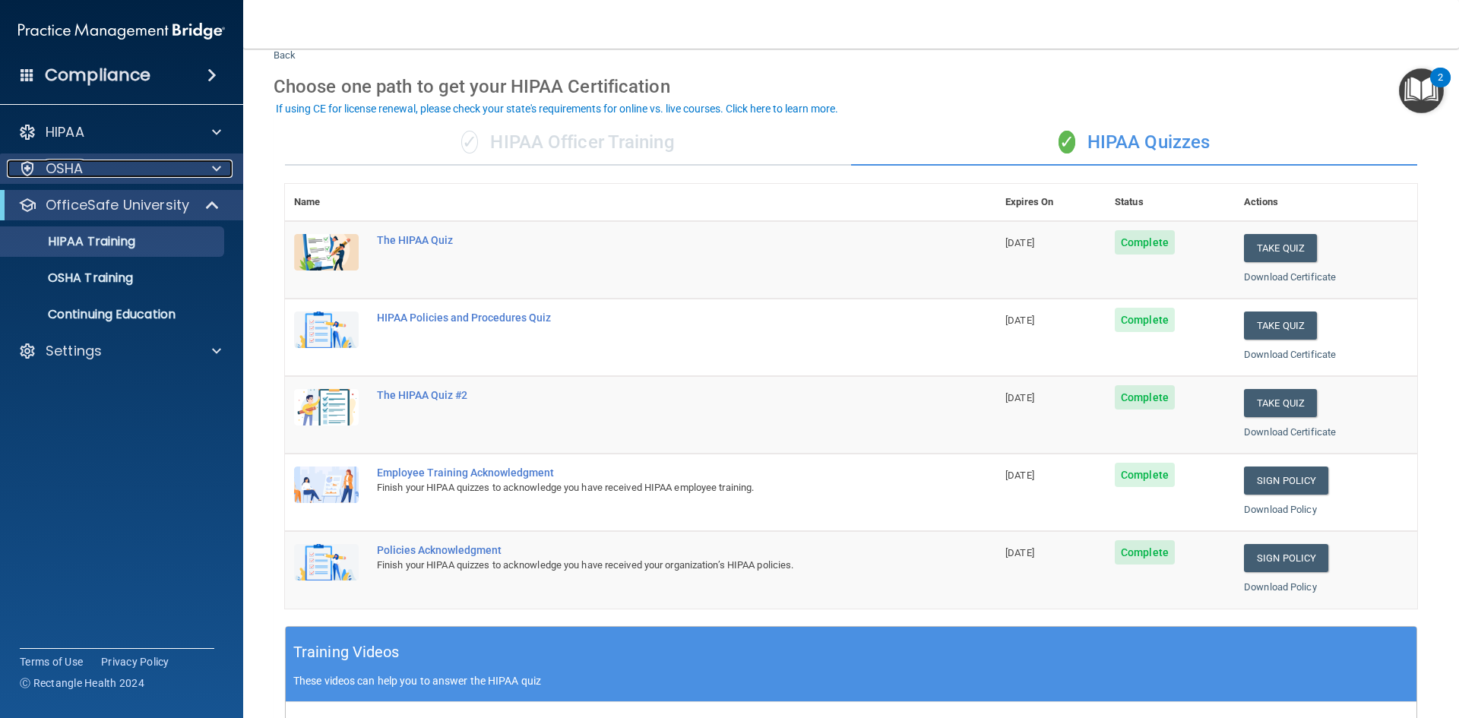
click at [136, 165] on div "OSHA" at bounding box center [101, 169] width 188 height 18
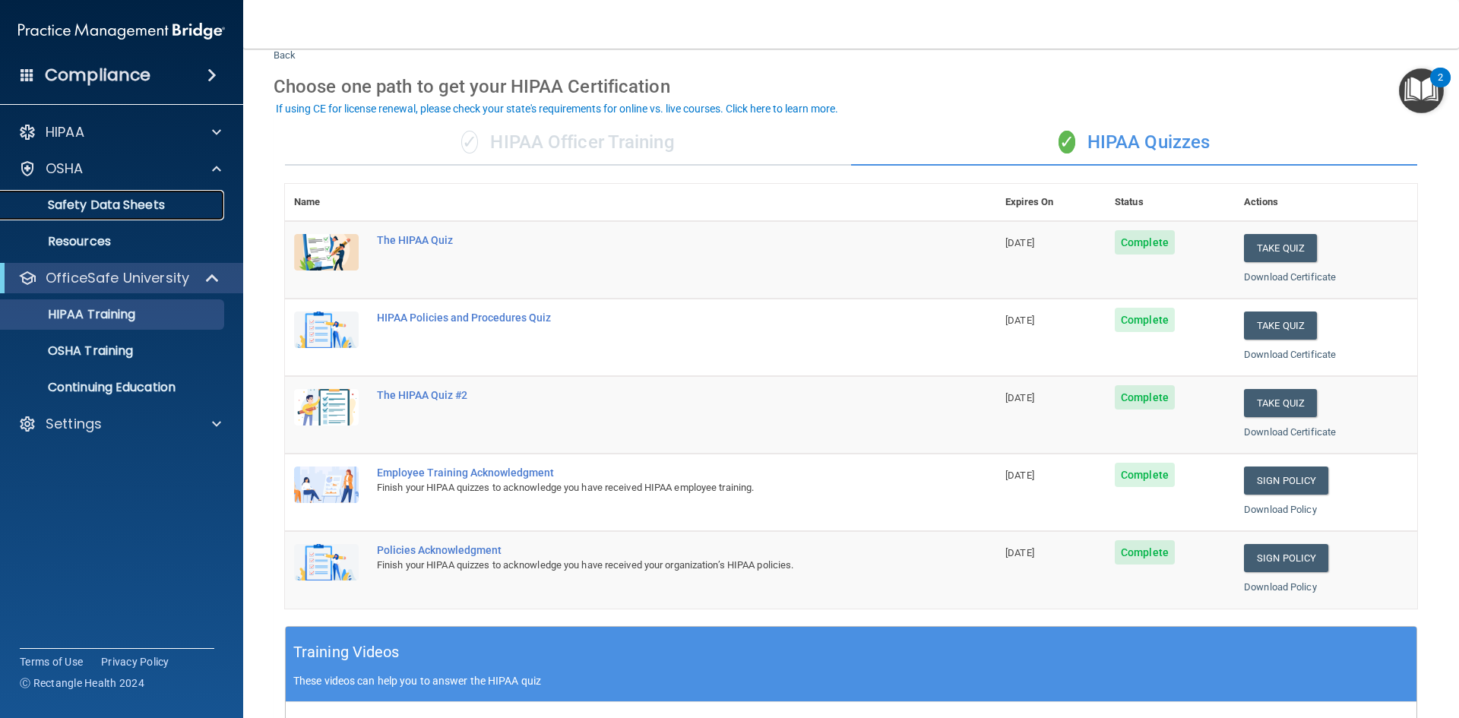
click at [128, 201] on p "Safety Data Sheets" at bounding box center [113, 205] width 207 height 15
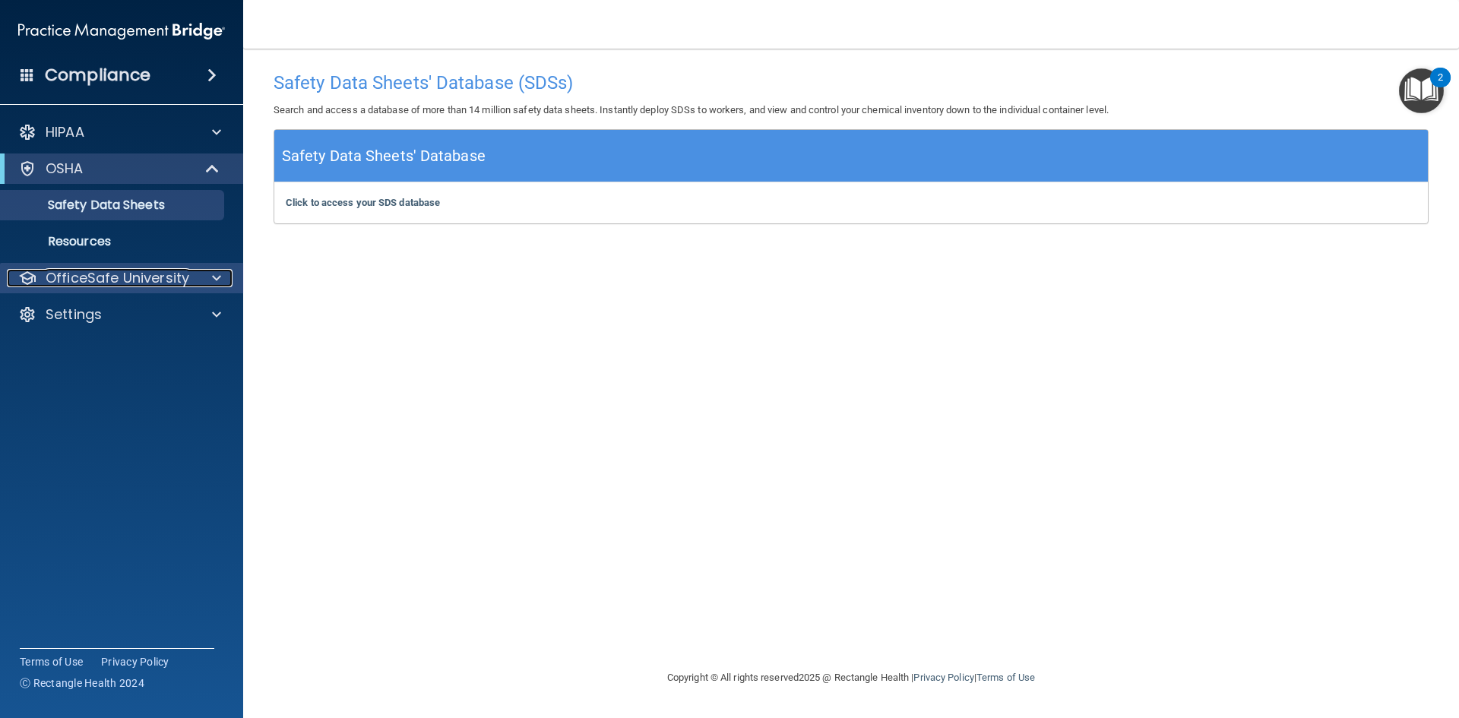
click at [205, 281] on div at bounding box center [214, 278] width 38 height 18
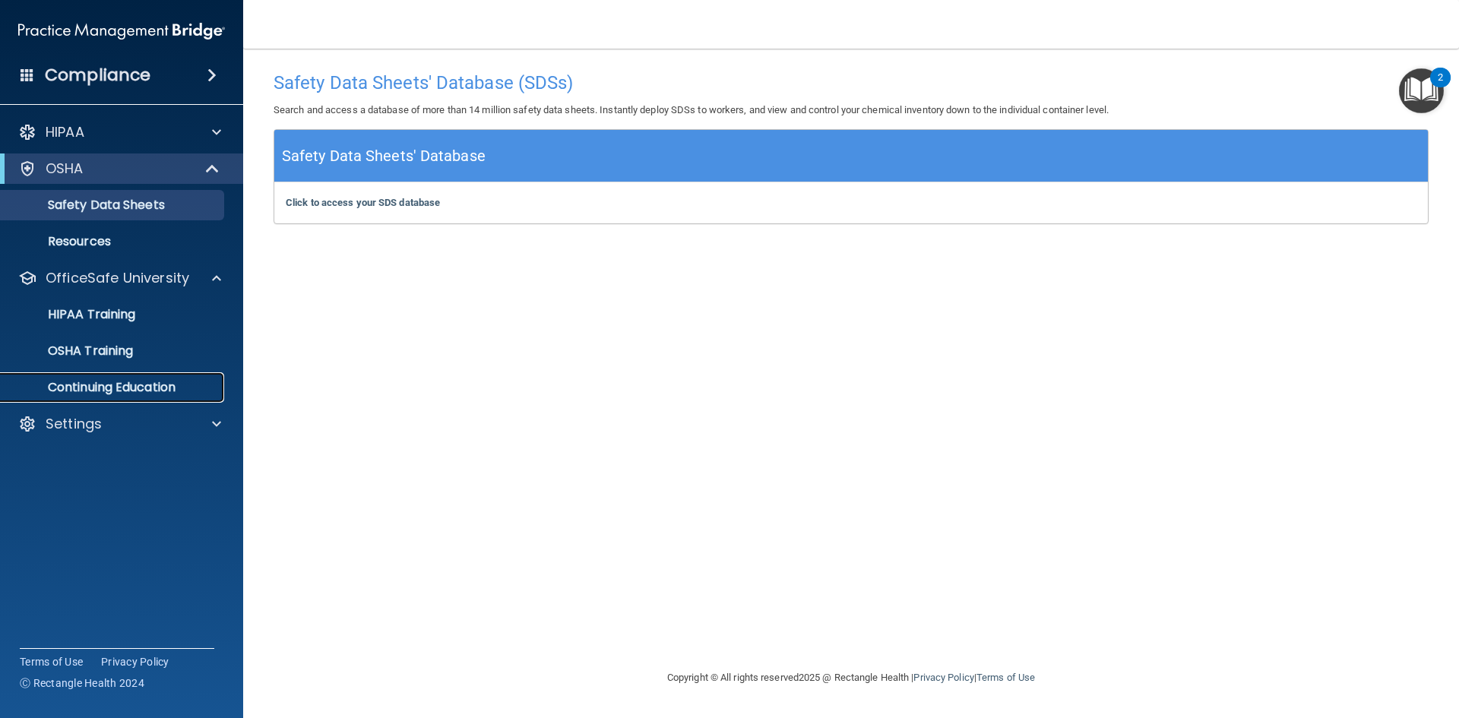
click at [147, 382] on p "Continuing Education" at bounding box center [113, 387] width 207 height 15
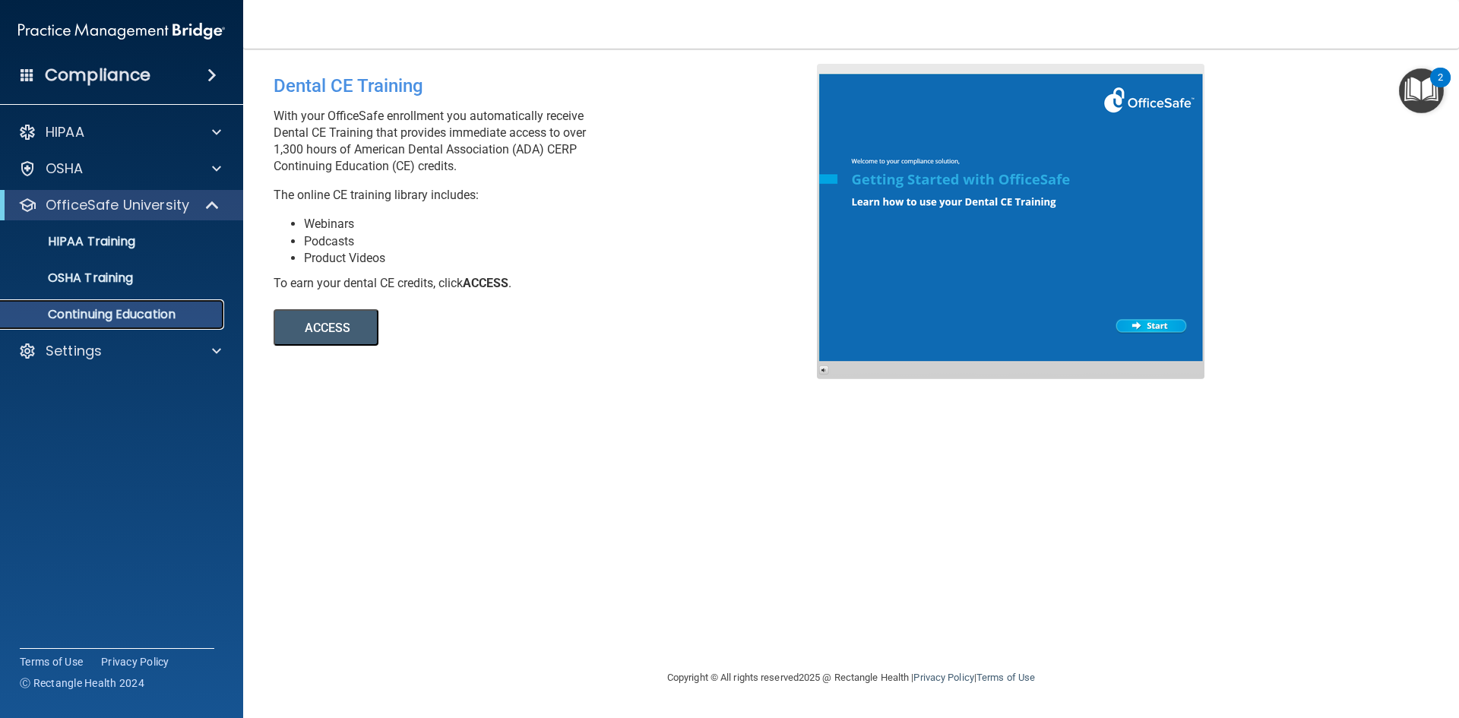
click at [125, 315] on p "Continuing Education" at bounding box center [113, 314] width 207 height 15
click at [132, 319] on p "Continuing Education" at bounding box center [113, 314] width 207 height 15
click at [316, 332] on button "ACCESS" at bounding box center [326, 327] width 105 height 36
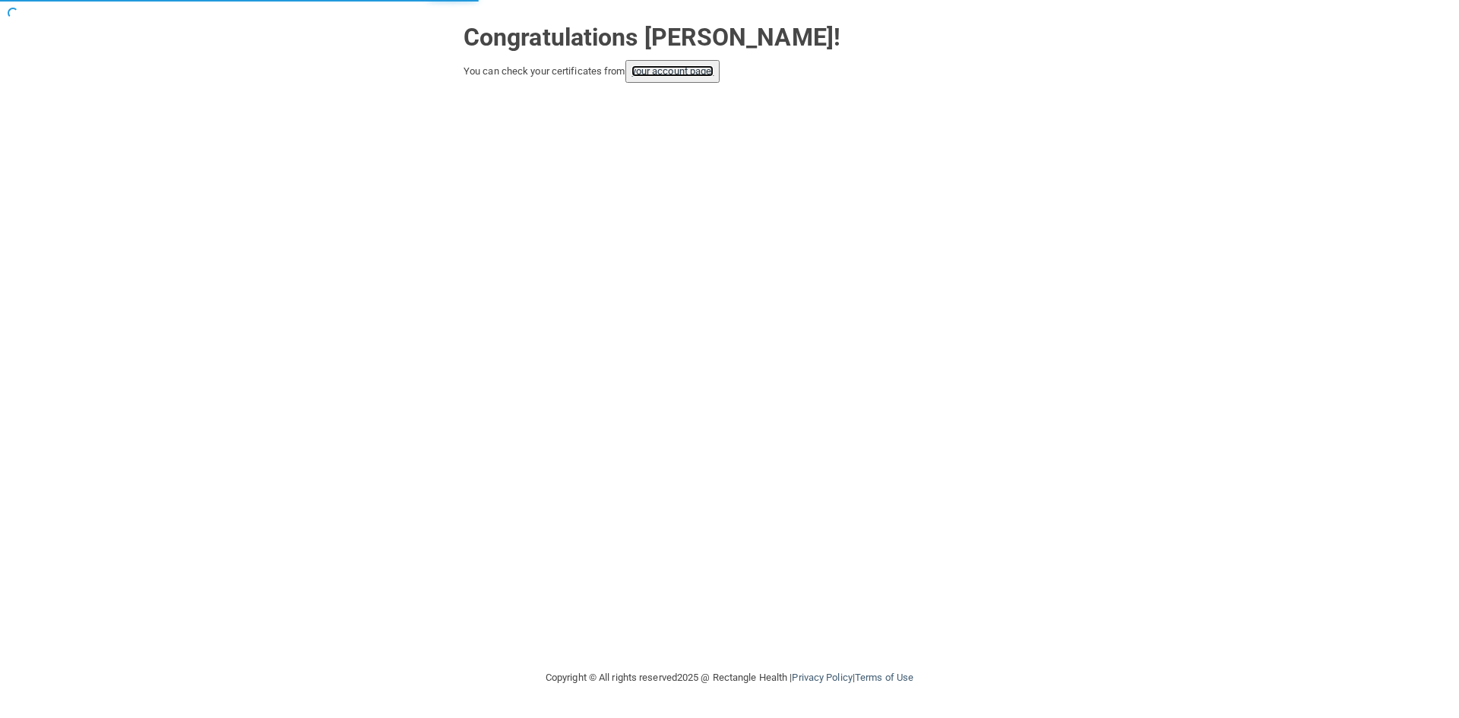
click at [679, 72] on link "your account page!" at bounding box center [672, 70] width 83 height 11
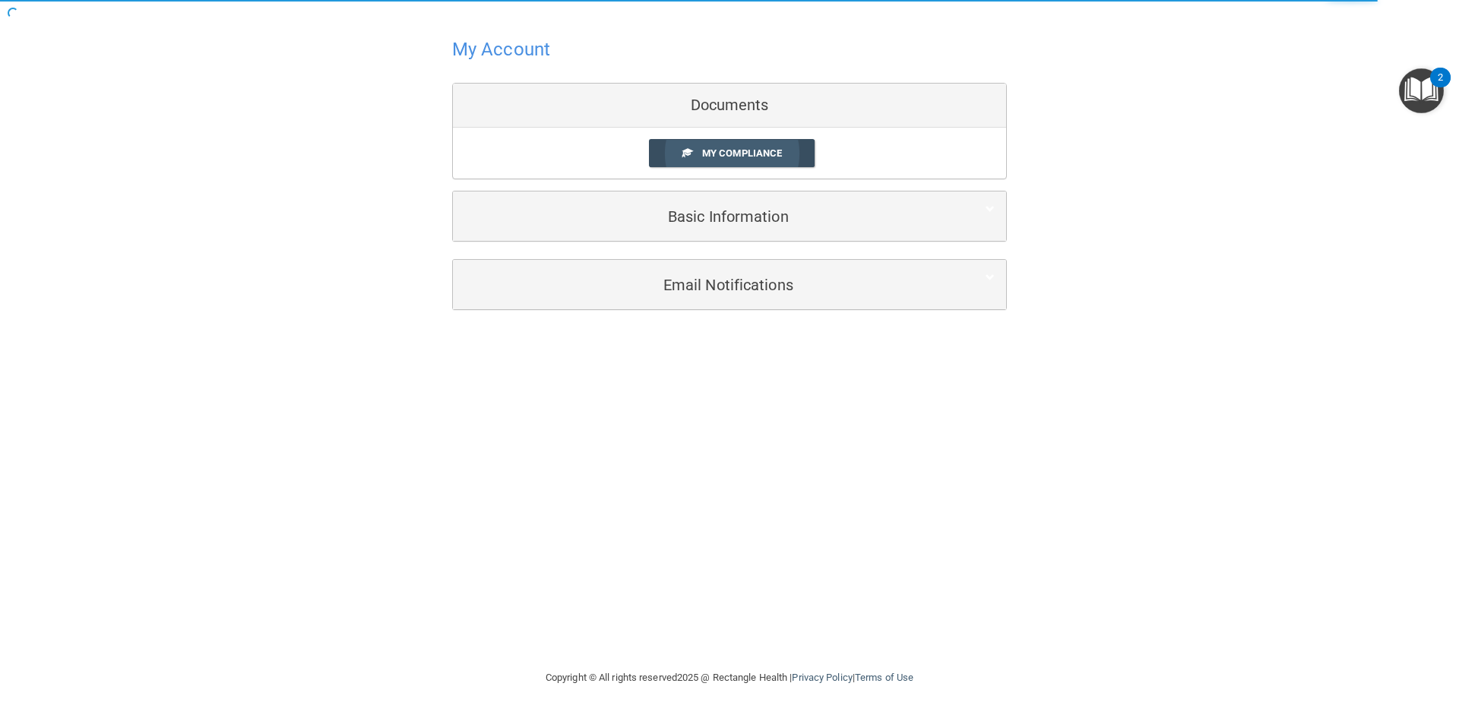
click at [752, 154] on span "My Compliance" at bounding box center [742, 152] width 80 height 11
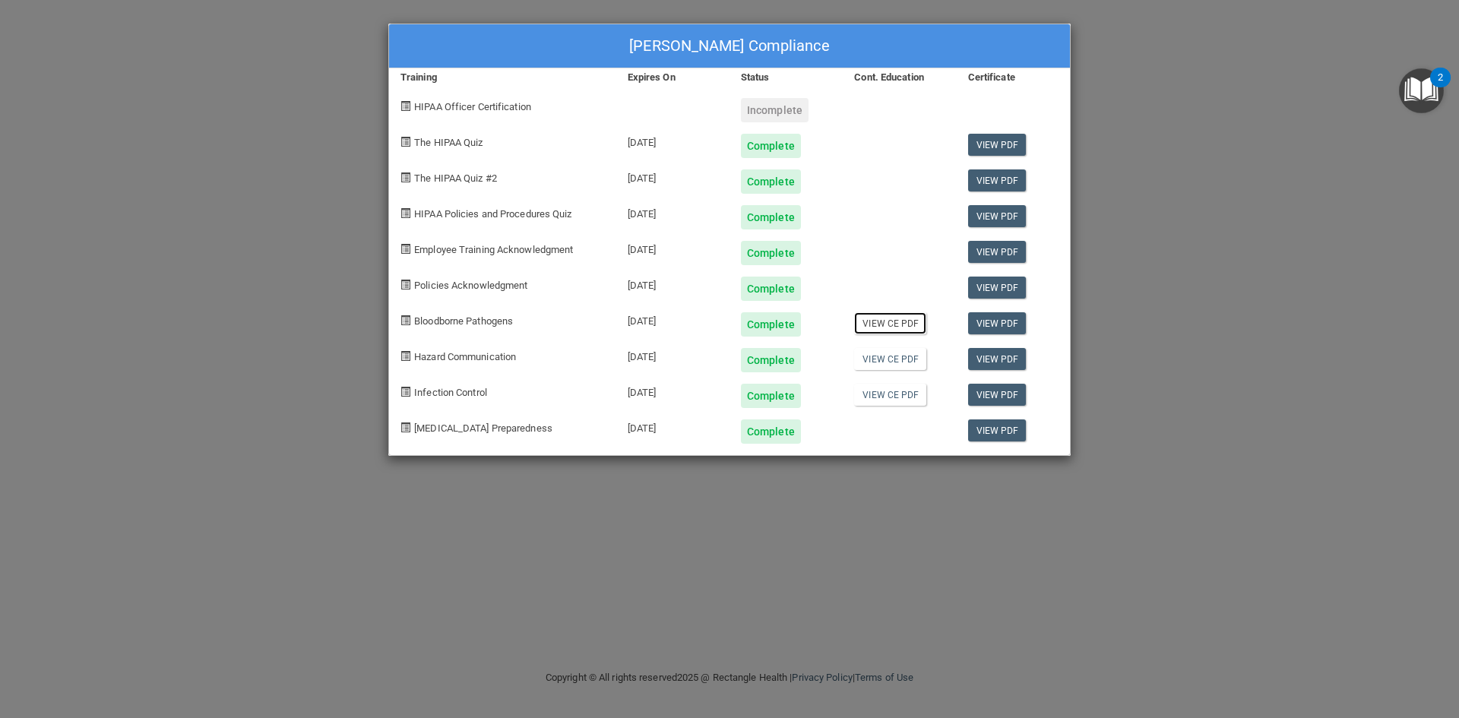
click at [880, 326] on link "View CE PDF" at bounding box center [890, 323] width 72 height 22
click at [894, 361] on link "View CE PDF" at bounding box center [890, 359] width 72 height 22
click at [902, 397] on link "View CE PDF" at bounding box center [890, 395] width 72 height 22
click at [315, 274] on div "[PERSON_NAME] Compliance Training Expires On Status Cont. Education Certificate…" at bounding box center [729, 359] width 1459 height 718
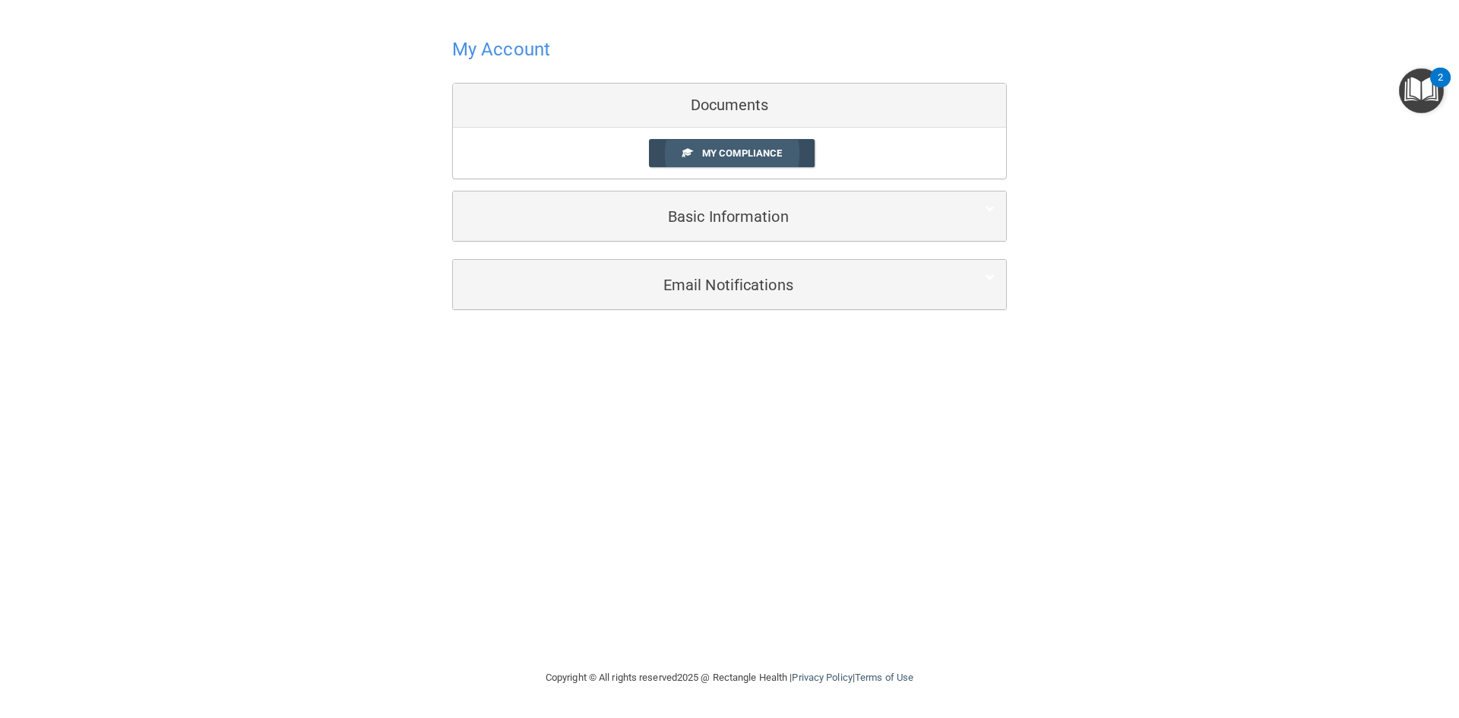
click at [728, 151] on span "My Compliance" at bounding box center [742, 152] width 80 height 11
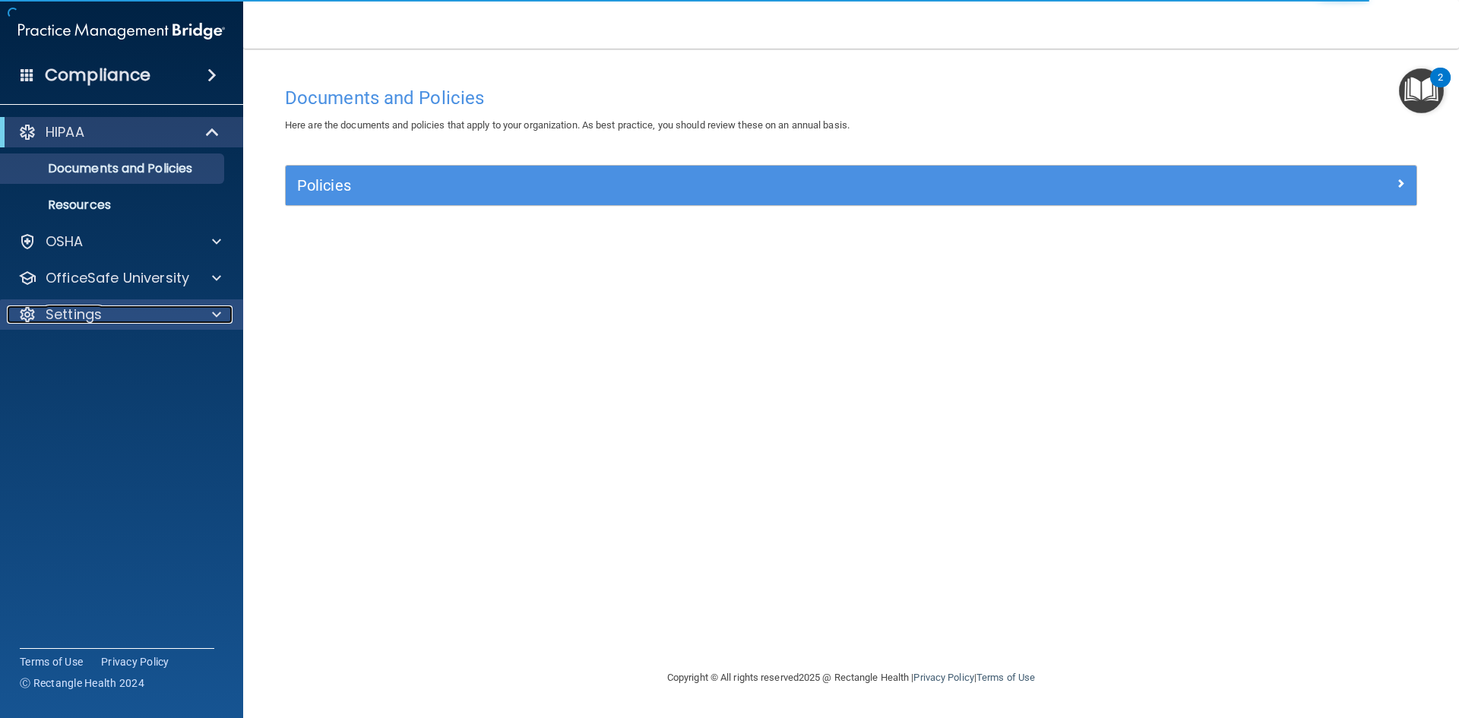
click at [228, 312] on div at bounding box center [214, 314] width 38 height 18
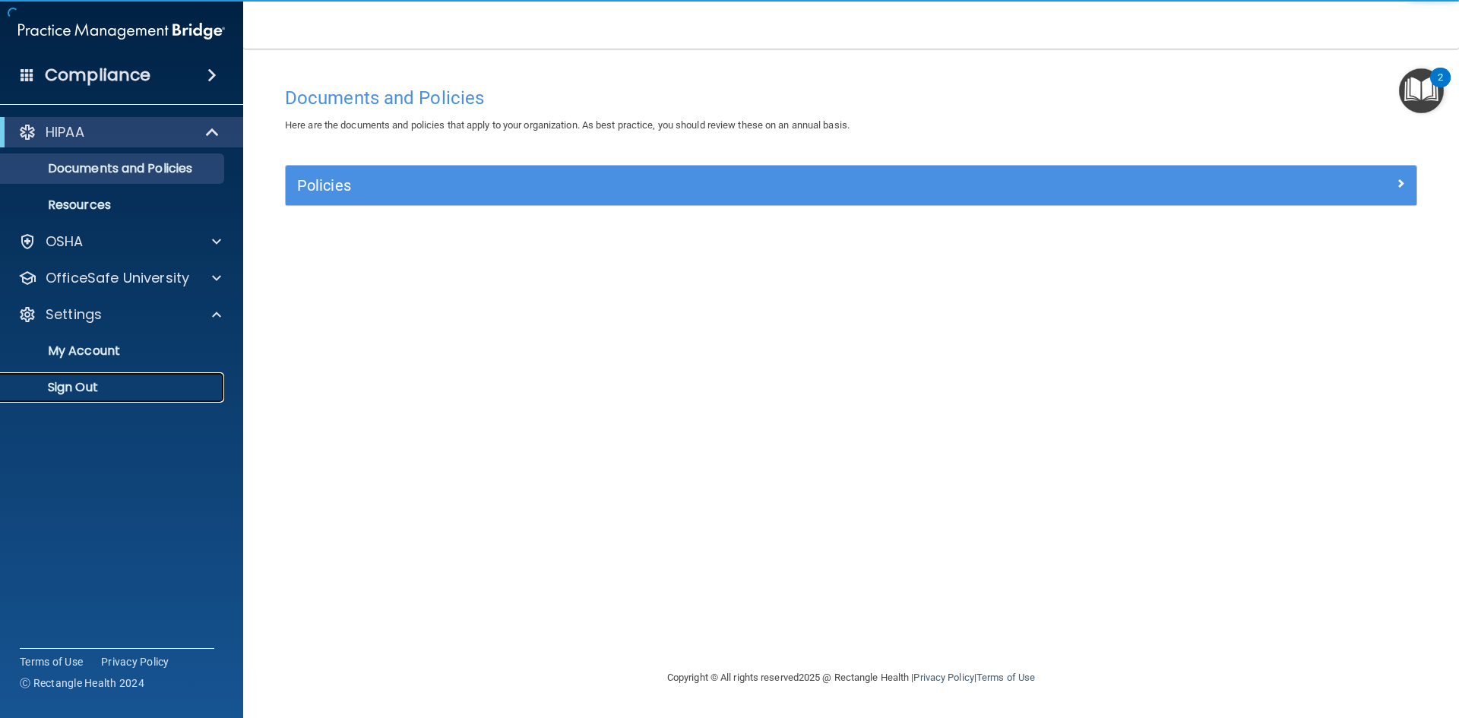
click at [90, 384] on p "Sign Out" at bounding box center [113, 387] width 207 height 15
